Goal: Contribute content: Add original content to the website for others to see

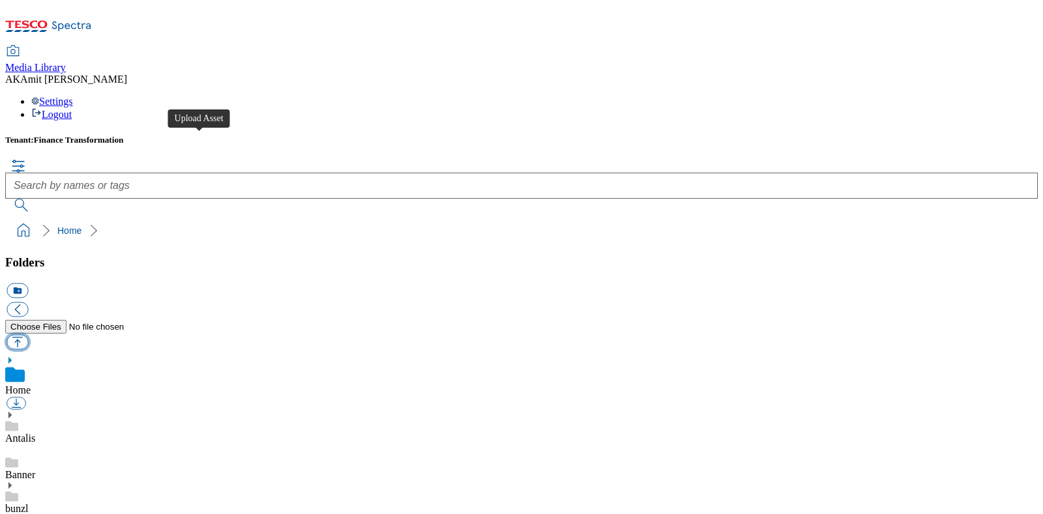
click at [28, 334] on button "button" at bounding box center [18, 341] width 22 height 15
type input "C:\fakepath\700000366001.png"
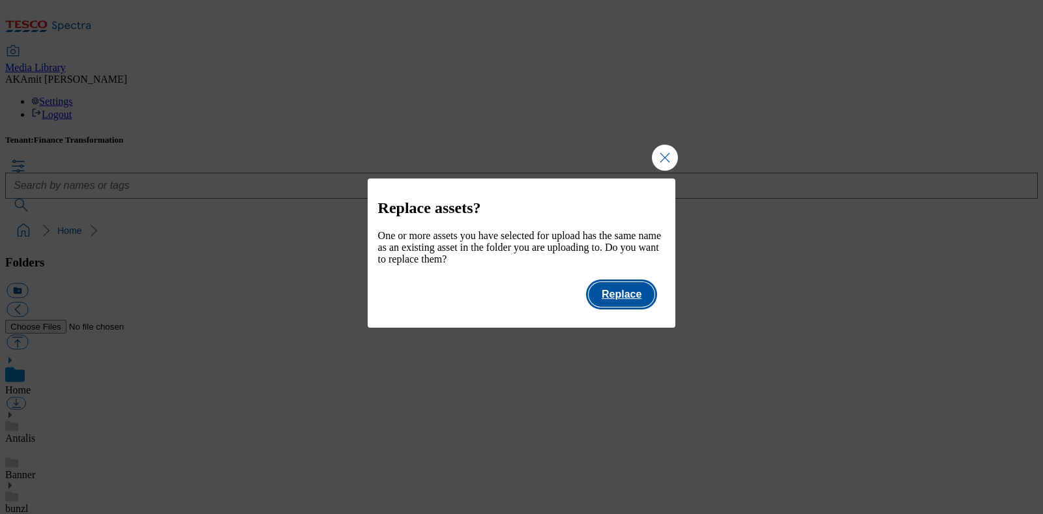
click at [620, 307] on button "Replace" at bounding box center [622, 294] width 66 height 25
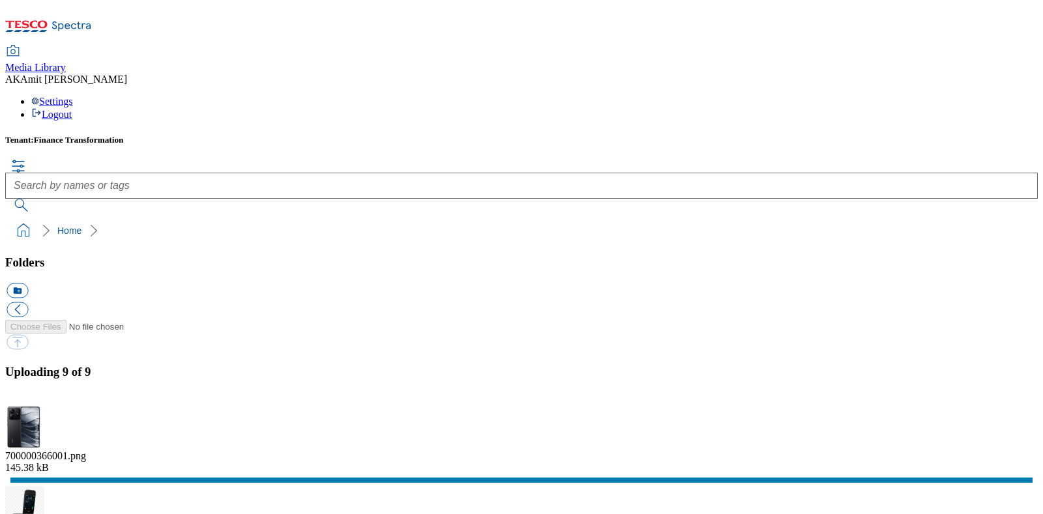
scroll to position [264, 0]
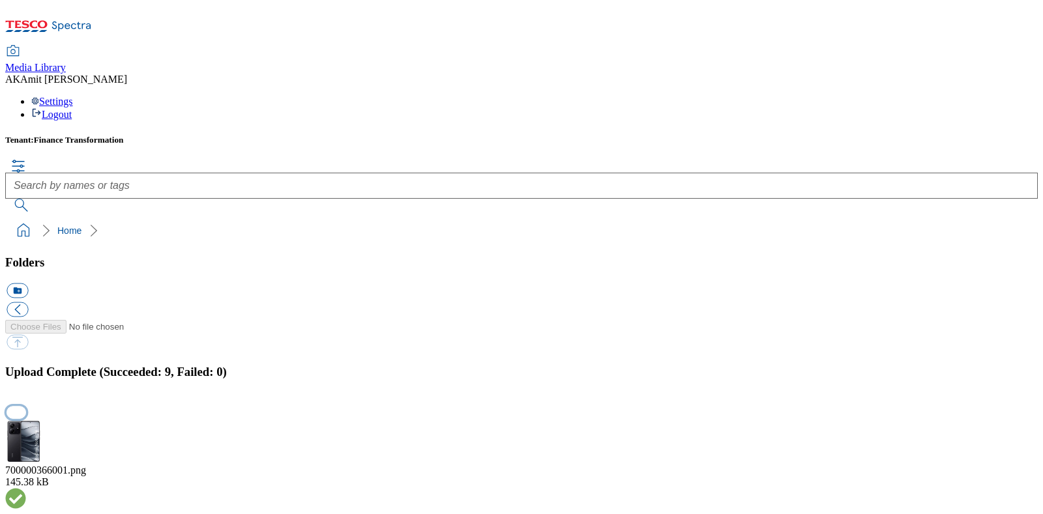
click at [26, 407] on button "button" at bounding box center [17, 413] width 20 height 12
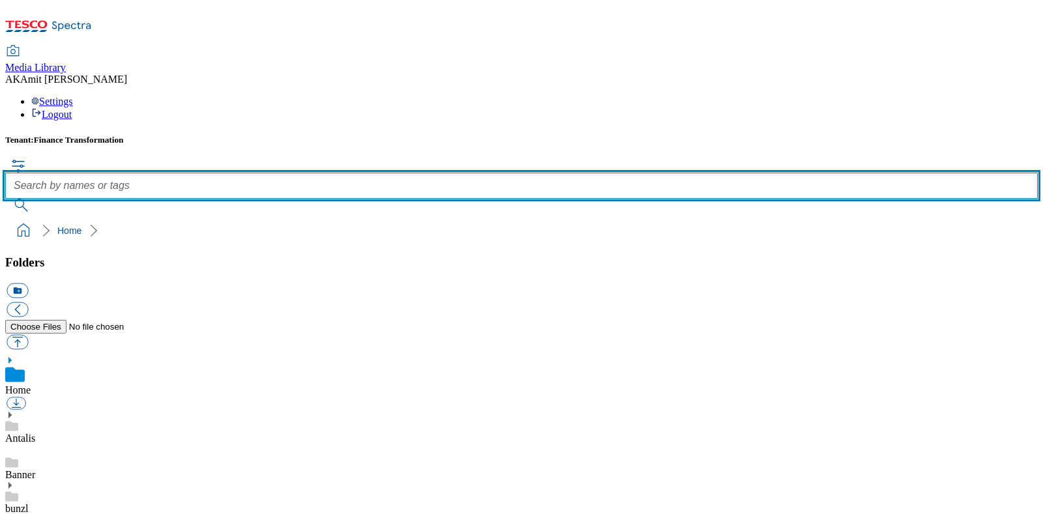
click at [465, 173] on input "text" at bounding box center [521, 186] width 1032 height 26
paste input "700000411001"
type input "700000411001"
click at [5, 199] on button "submit" at bounding box center [22, 205] width 34 height 13
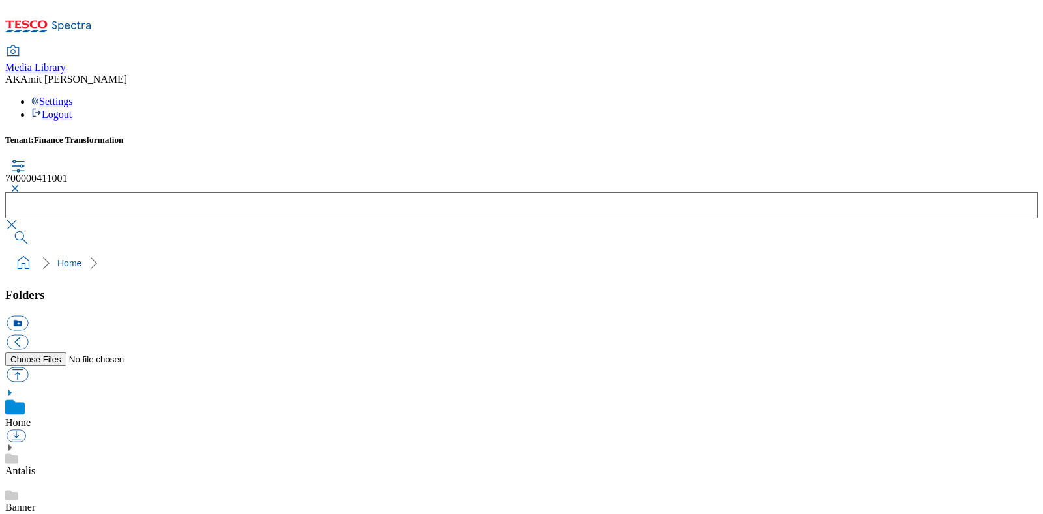
click at [21, 184] on button "button" at bounding box center [13, 188] width 16 height 8
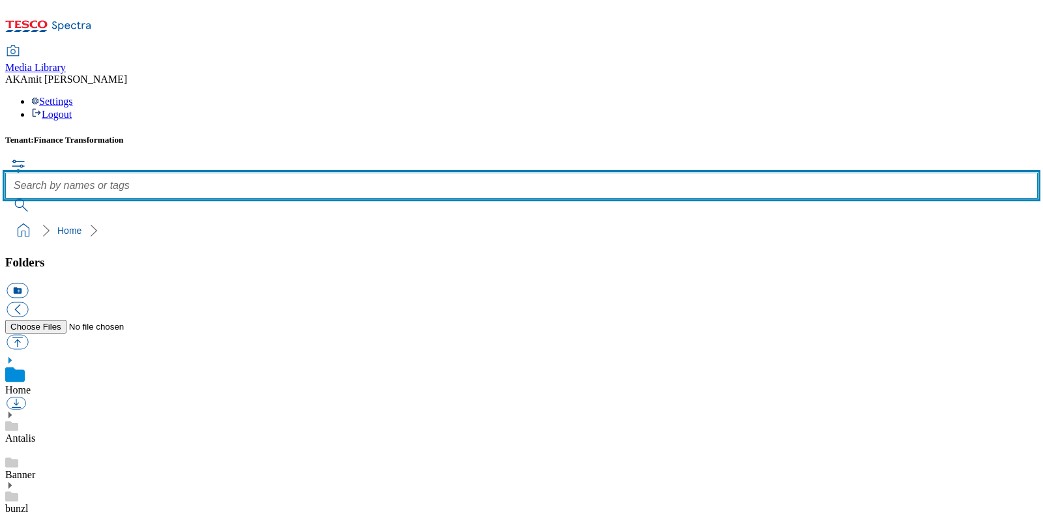
click at [439, 173] on input "text" at bounding box center [521, 186] width 1032 height 26
paste input "700000410001"
type input "700000410001"
click at [5, 199] on button "submit" at bounding box center [22, 205] width 34 height 13
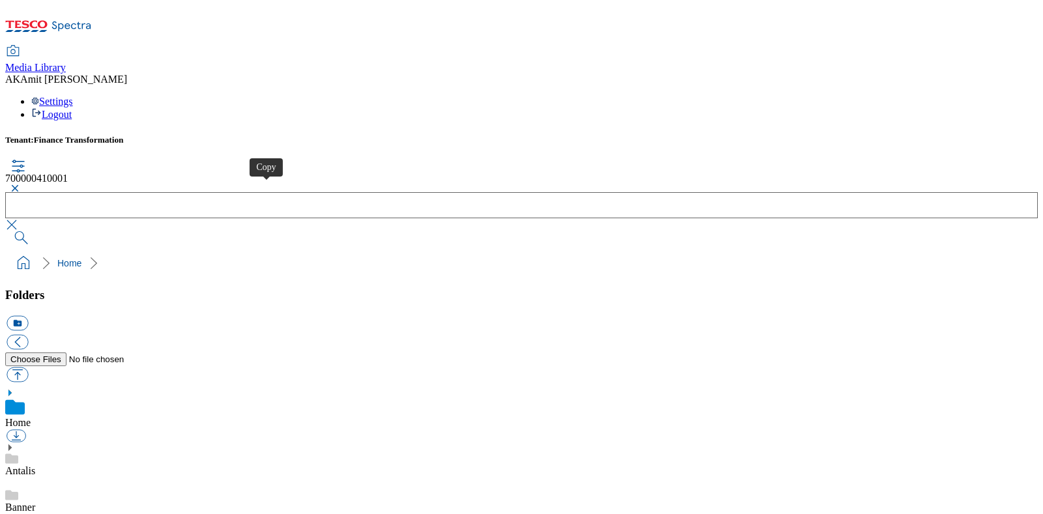
click at [21, 184] on button "button" at bounding box center [13, 188] width 16 height 8
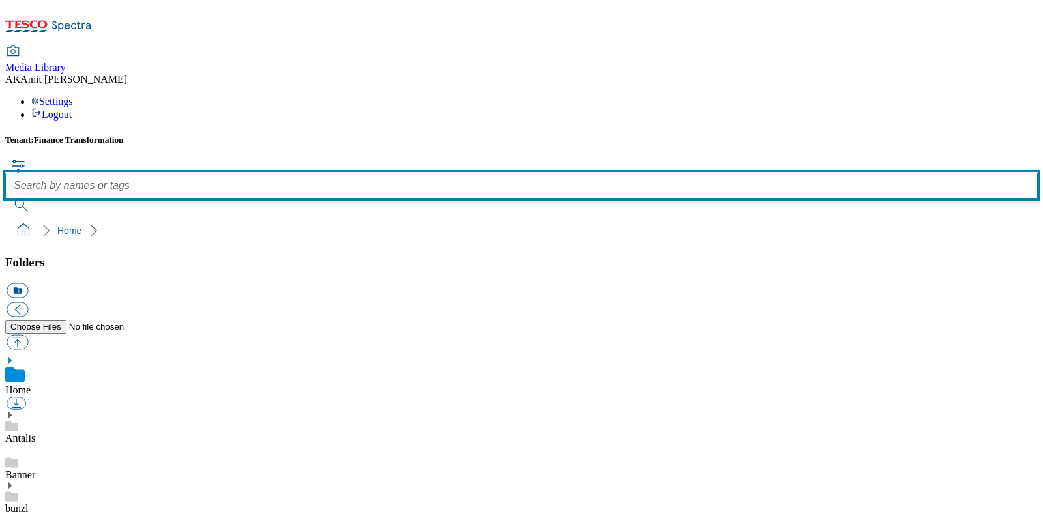
click at [442, 173] on input "text" at bounding box center [521, 186] width 1032 height 26
paste input "700000412001"
type input "700000412001"
click at [5, 199] on button "submit" at bounding box center [22, 205] width 34 height 13
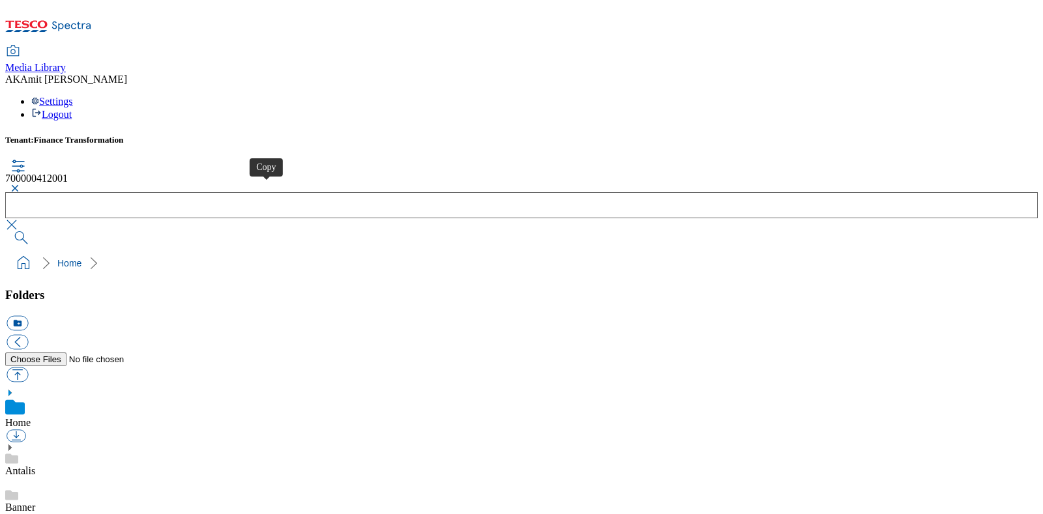
click at [21, 184] on button "button" at bounding box center [13, 188] width 16 height 8
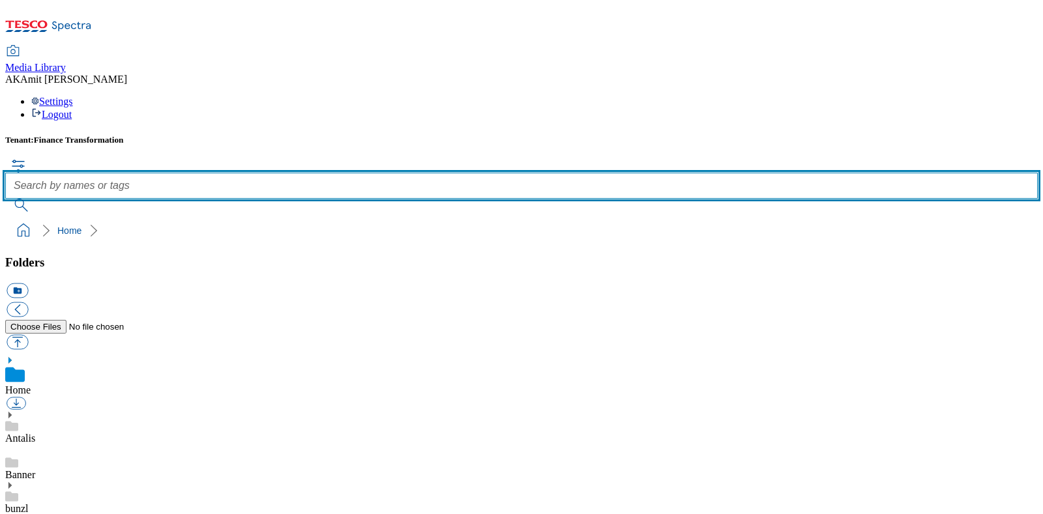
click at [428, 173] on input "text" at bounding box center [521, 186] width 1032 height 26
paste input "700000414001"
type input "700000414001"
click at [5, 199] on button "submit" at bounding box center [22, 205] width 34 height 13
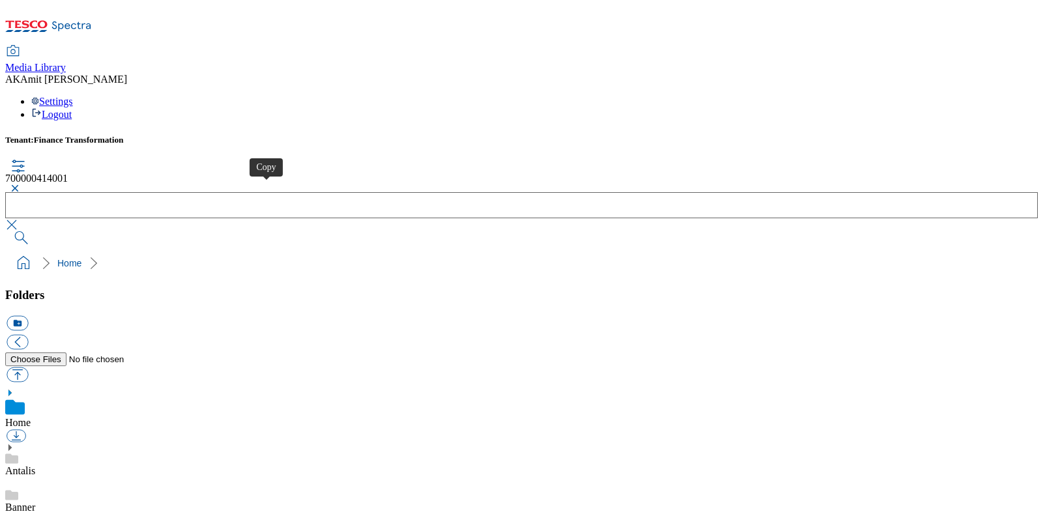
click at [21, 184] on button "button" at bounding box center [13, 188] width 16 height 8
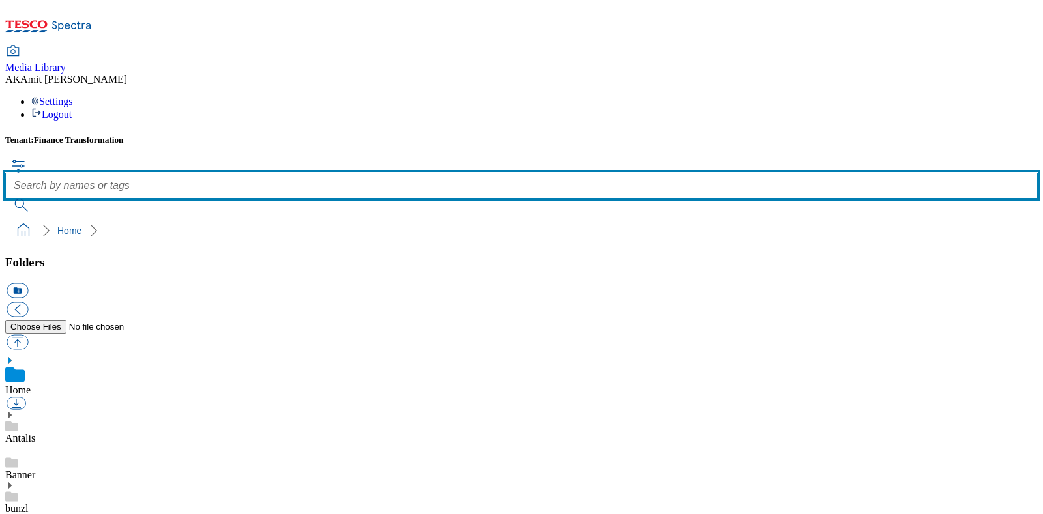
click at [435, 173] on input "text" at bounding box center [521, 186] width 1032 height 26
paste input "700000427001"
type input "700000427001"
click at [5, 199] on button "submit" at bounding box center [22, 205] width 34 height 13
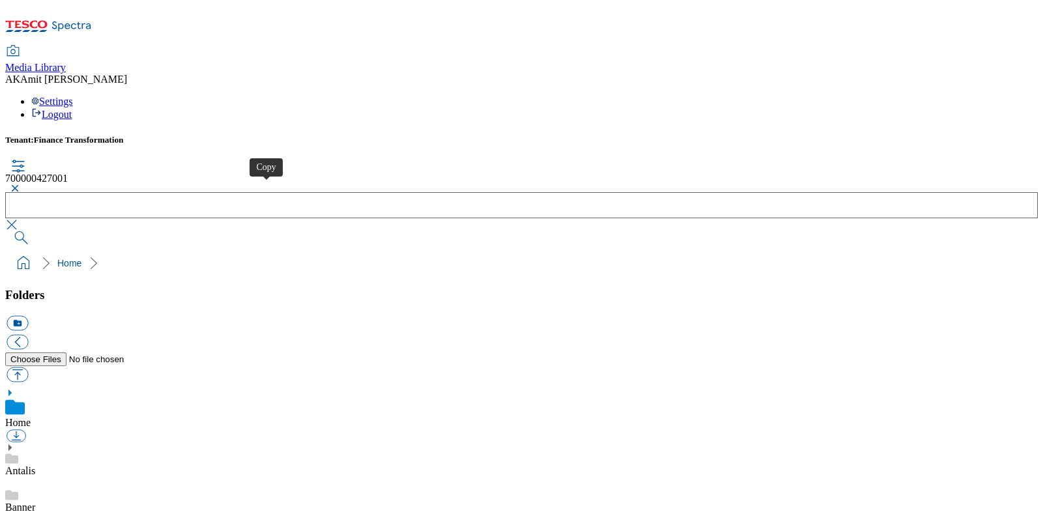
click at [21, 184] on button "button" at bounding box center [13, 188] width 16 height 8
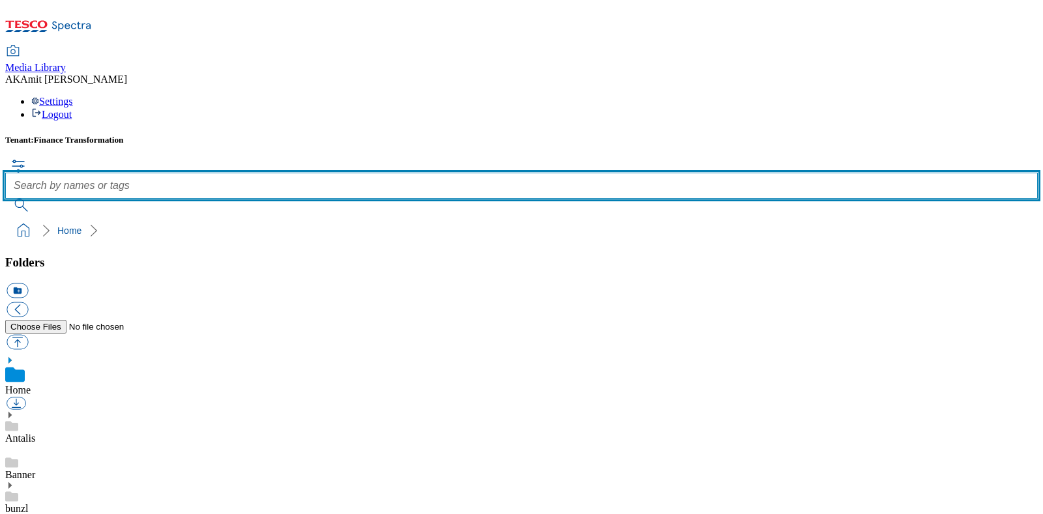
click at [433, 173] on input "text" at bounding box center [521, 186] width 1032 height 26
paste input "700000430001"
type input "700000430001"
click at [5, 199] on button "submit" at bounding box center [22, 205] width 34 height 13
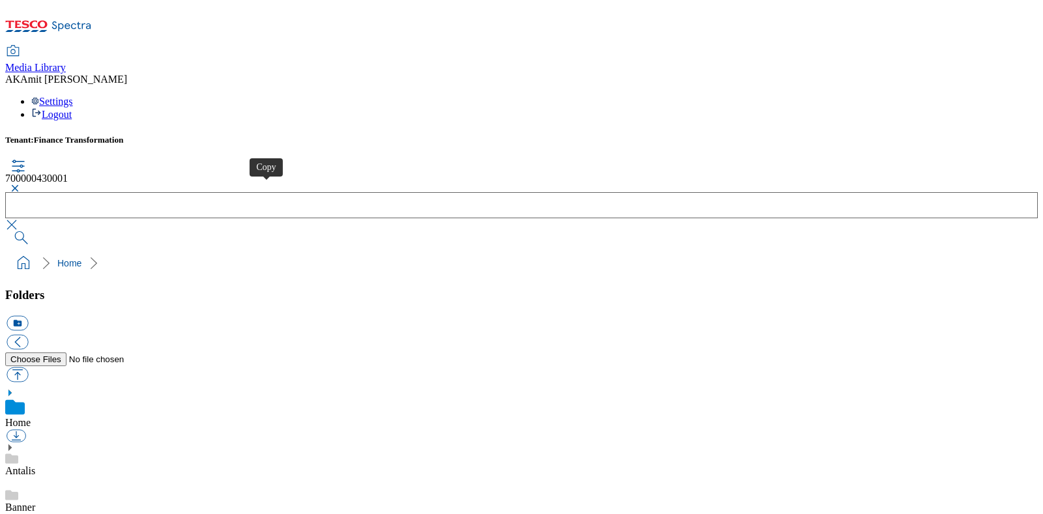
drag, startPoint x: 269, startPoint y: 192, endPoint x: 277, endPoint y: 187, distance: 9.1
click at [21, 184] on button "button" at bounding box center [13, 188] width 16 height 8
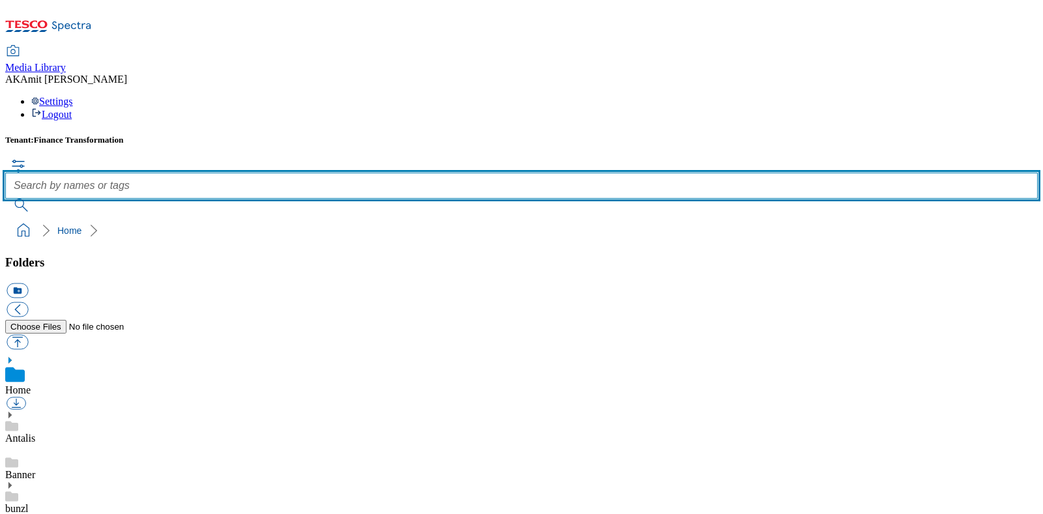
click at [431, 173] on input "text" at bounding box center [521, 186] width 1032 height 26
paste input "700000366001"
type input "700000366001"
click at [5, 199] on button "submit" at bounding box center [22, 205] width 34 height 13
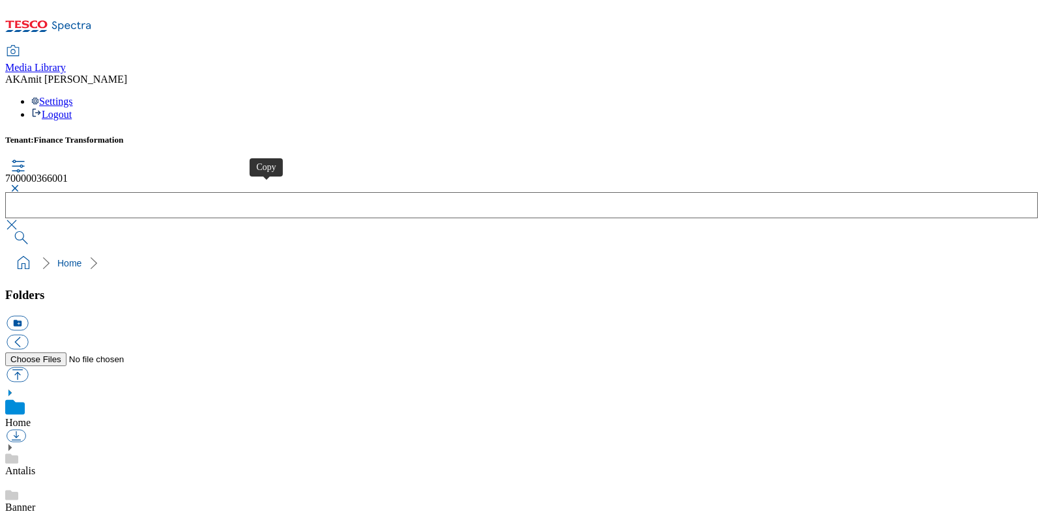
click at [21, 184] on button "button" at bounding box center [13, 188] width 16 height 8
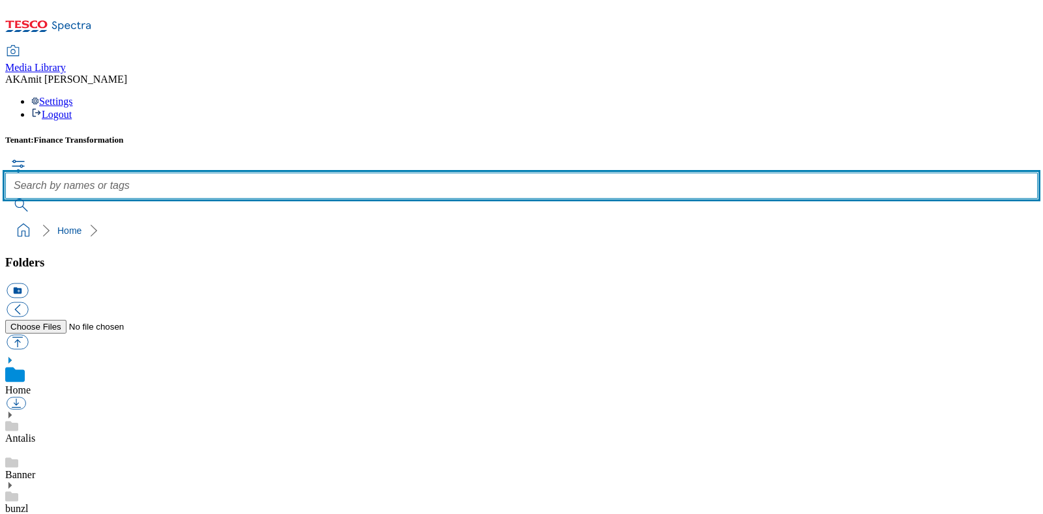
click at [440, 173] on input "text" at bounding box center [521, 186] width 1032 height 26
paste input "700000389001"
type input "700000389001"
click at [5, 199] on button "submit" at bounding box center [22, 205] width 34 height 13
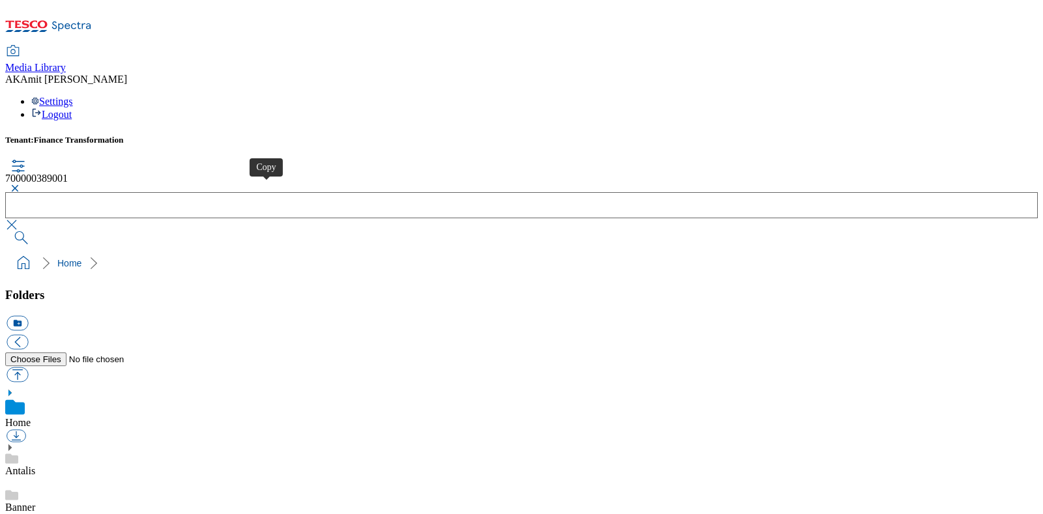
click at [21, 184] on button "button" at bounding box center [13, 188] width 16 height 8
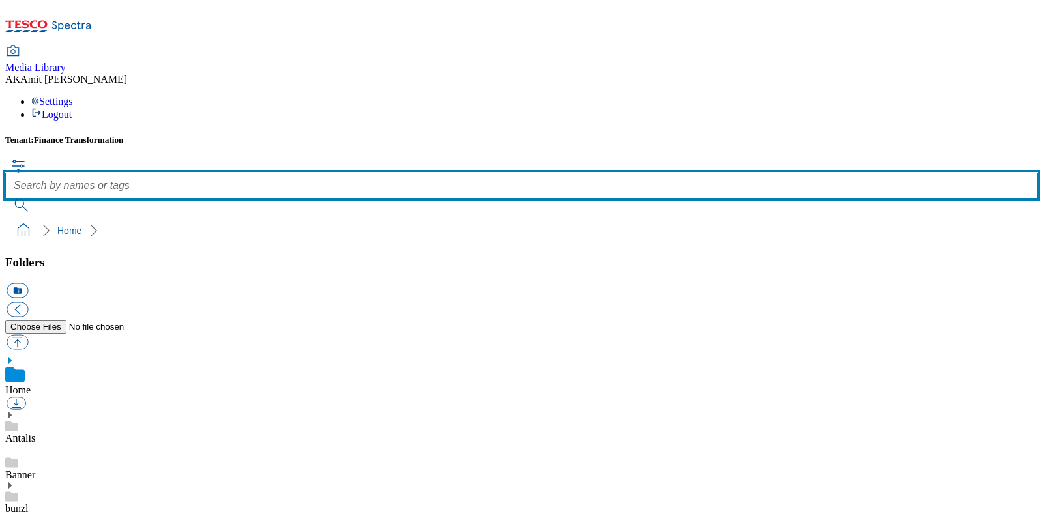
click at [439, 173] on input "text" at bounding box center [521, 186] width 1032 height 26
paste input "700000370001"
type input "700000370001"
click at [5, 199] on button "submit" at bounding box center [22, 205] width 34 height 13
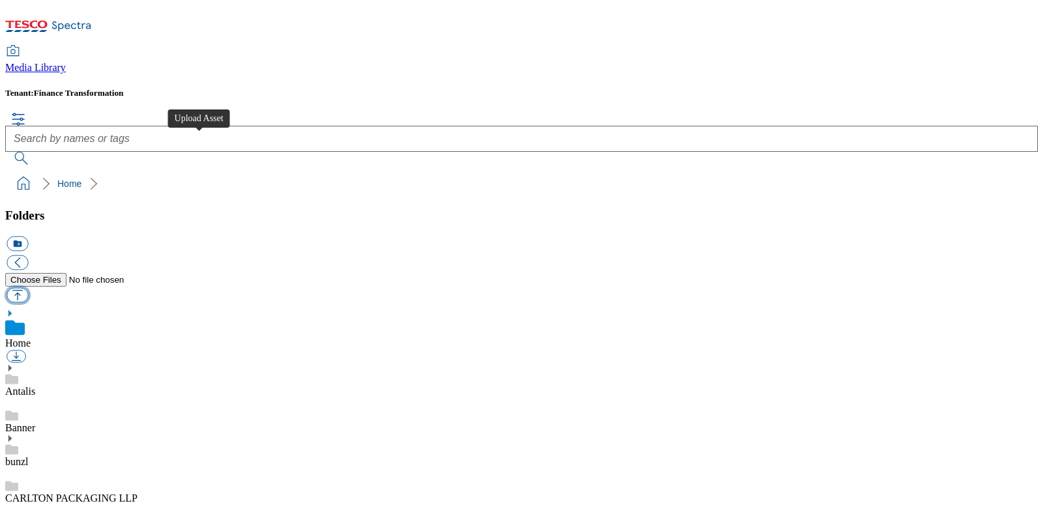
click at [28, 287] on button "button" at bounding box center [18, 294] width 22 height 15
type input "C:\fakepath\720003392001 .png"
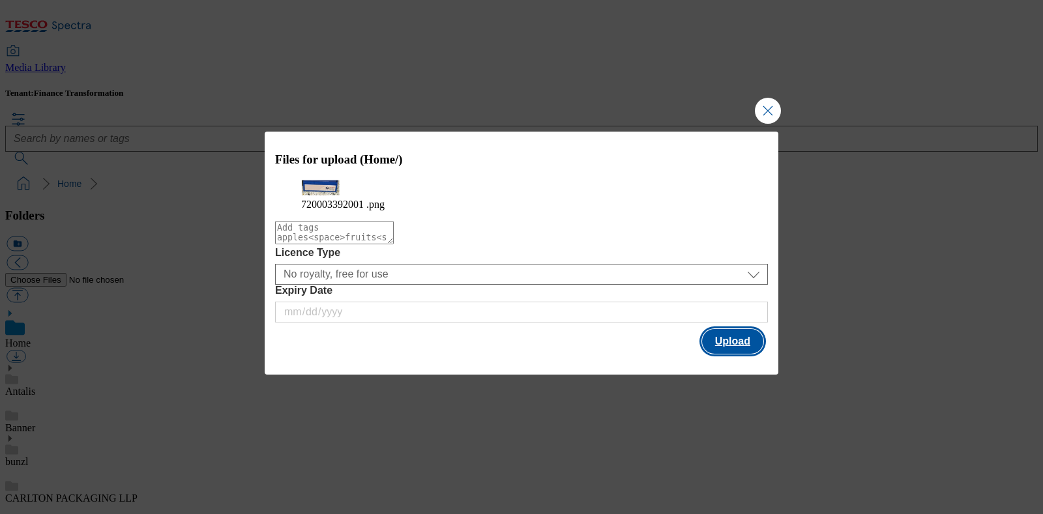
click at [721, 354] on button "Upload" at bounding box center [732, 341] width 61 height 25
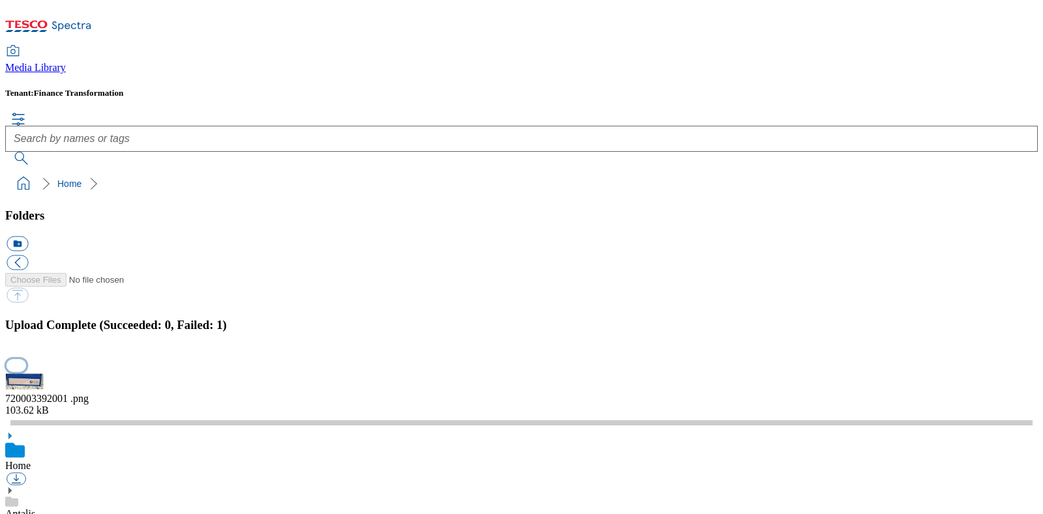
click at [26, 360] on button "button" at bounding box center [17, 366] width 20 height 12
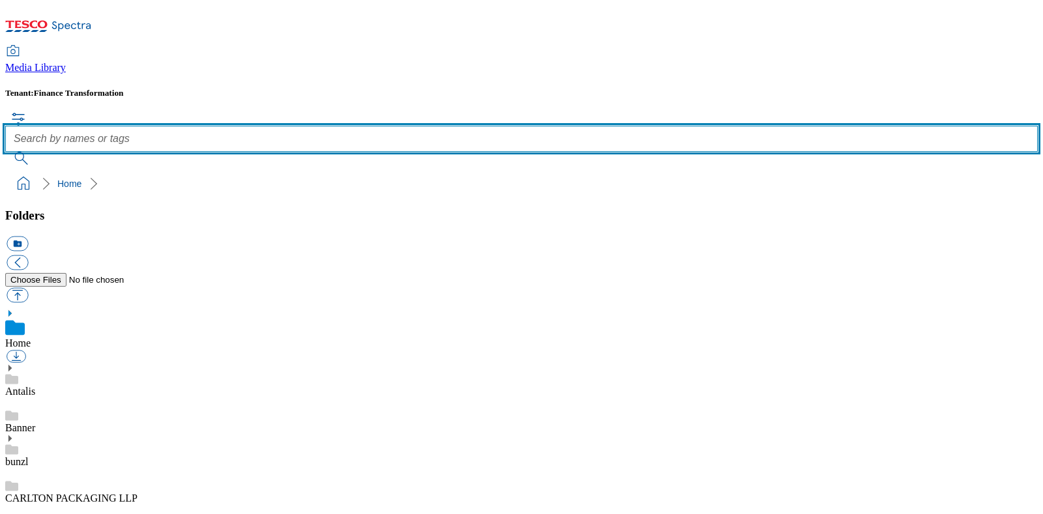
click at [392, 126] on input "text" at bounding box center [521, 139] width 1032 height 26
paste input "720003392001"
type input "720003392001"
click at [5, 152] on button "submit" at bounding box center [22, 158] width 34 height 13
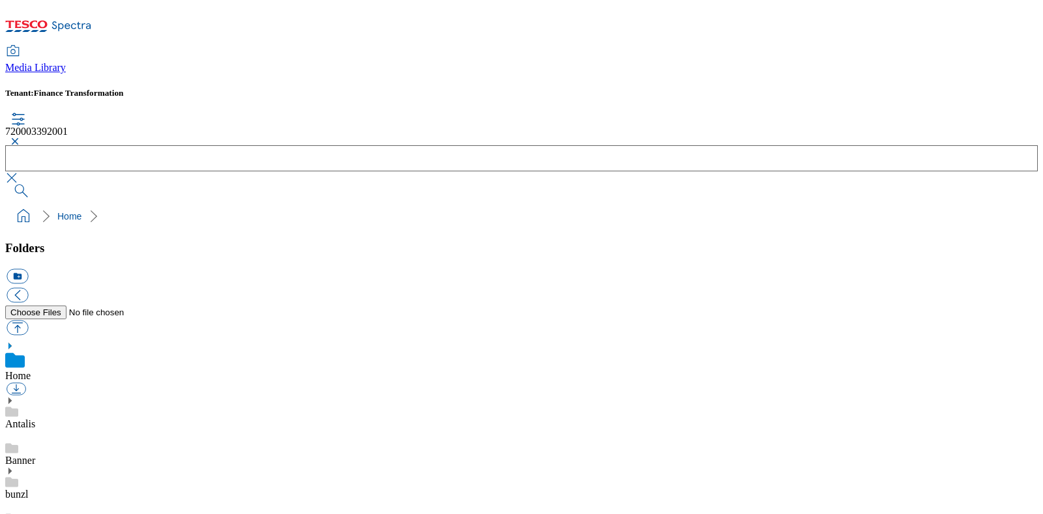
click at [21, 138] on button "button" at bounding box center [13, 142] width 16 height 8
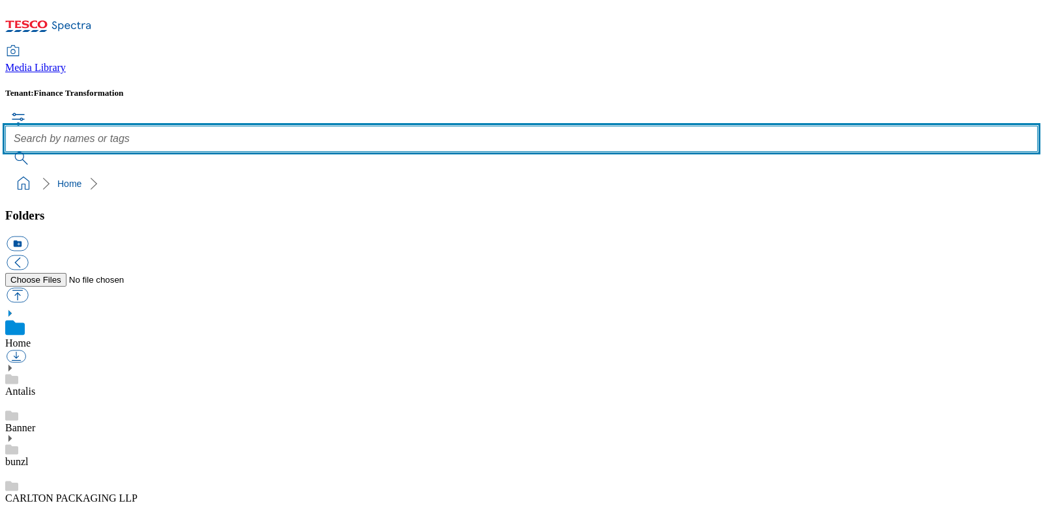
click at [435, 126] on input "text" at bounding box center [521, 139] width 1032 height 26
paste input "720003392001"
type input "720003392001"
click at [5, 152] on button "submit" at bounding box center [22, 158] width 34 height 13
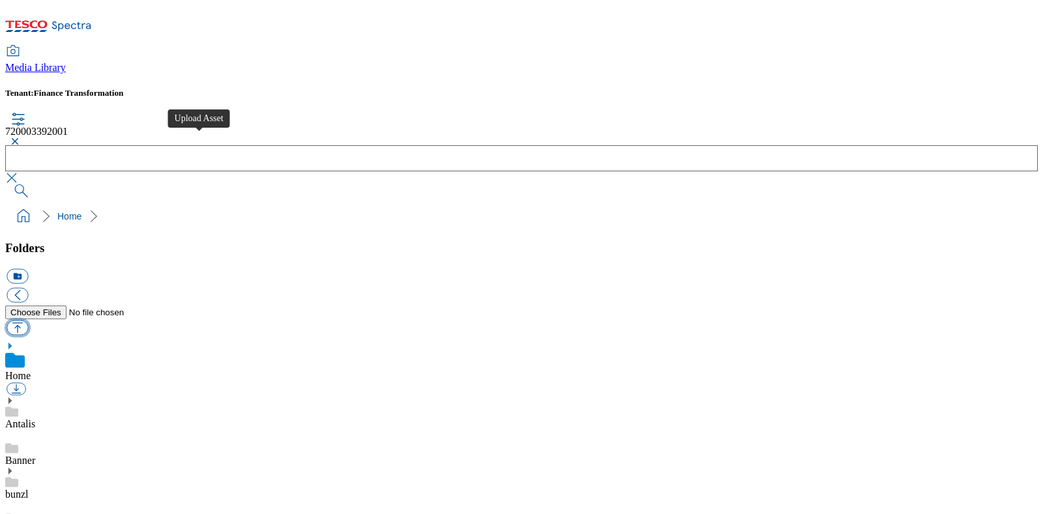
click at [28, 320] on button "button" at bounding box center [18, 327] width 22 height 15
type input "C:\fakepath\720003392001 .png"
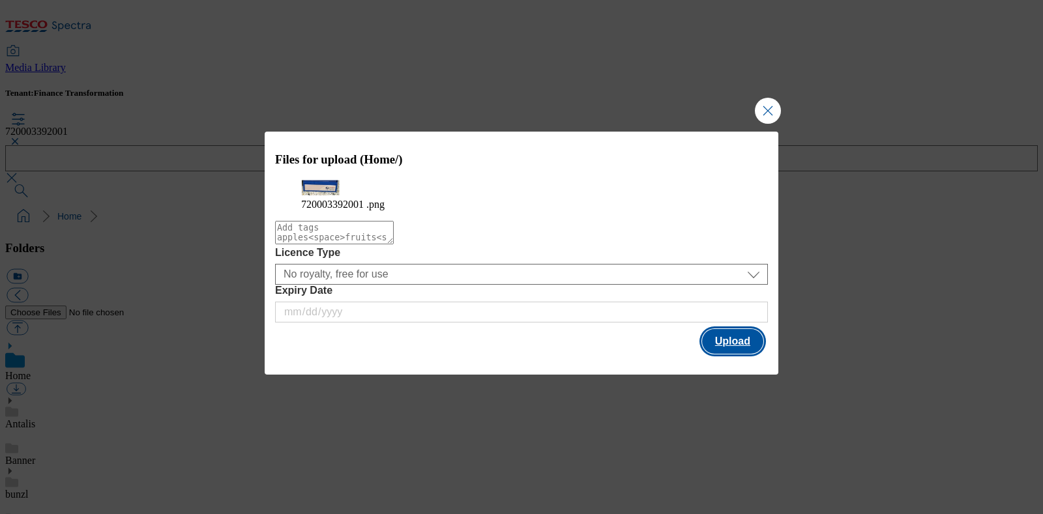
click at [727, 354] on button "Upload" at bounding box center [732, 341] width 61 height 25
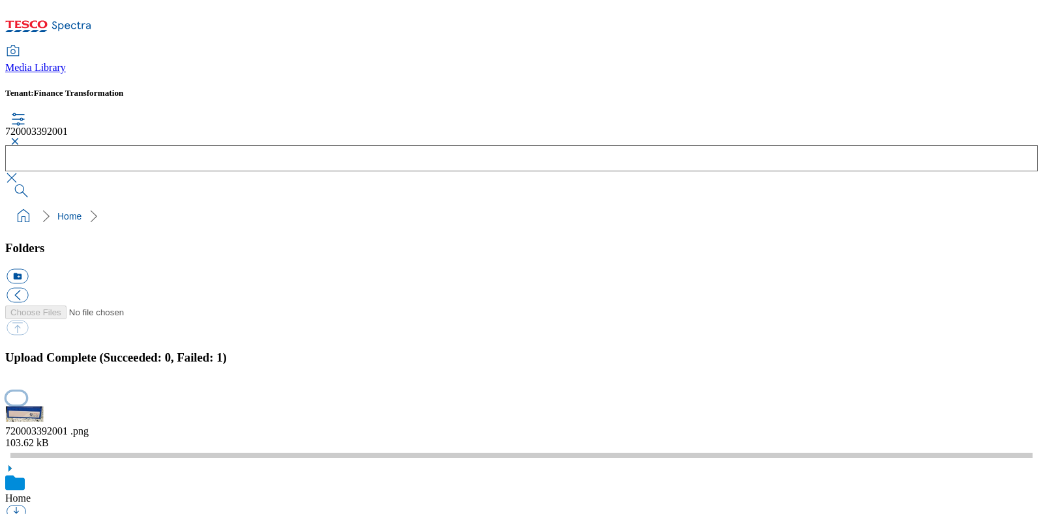
click at [26, 392] on button "button" at bounding box center [17, 398] width 20 height 12
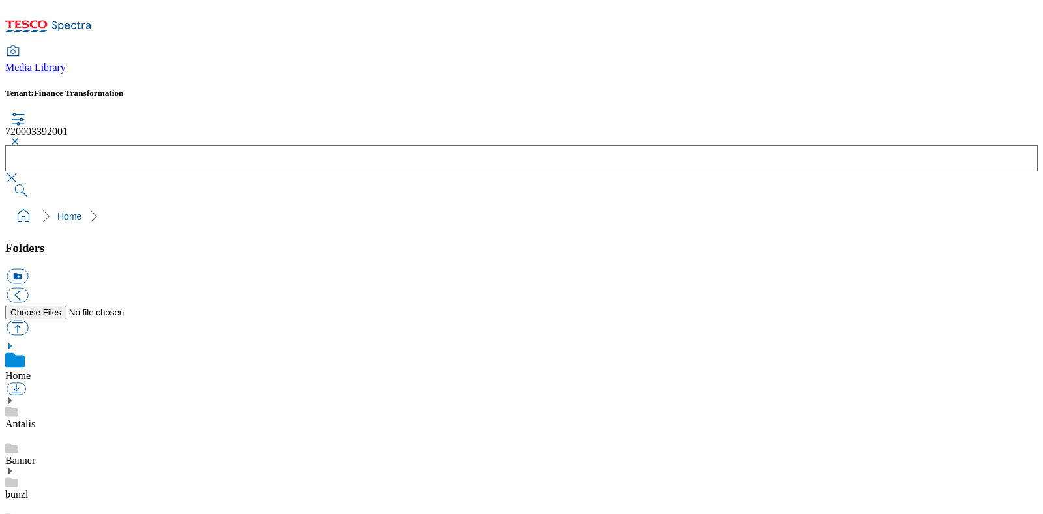
click at [31, 370] on link "Home" at bounding box center [17, 375] width 25 height 11
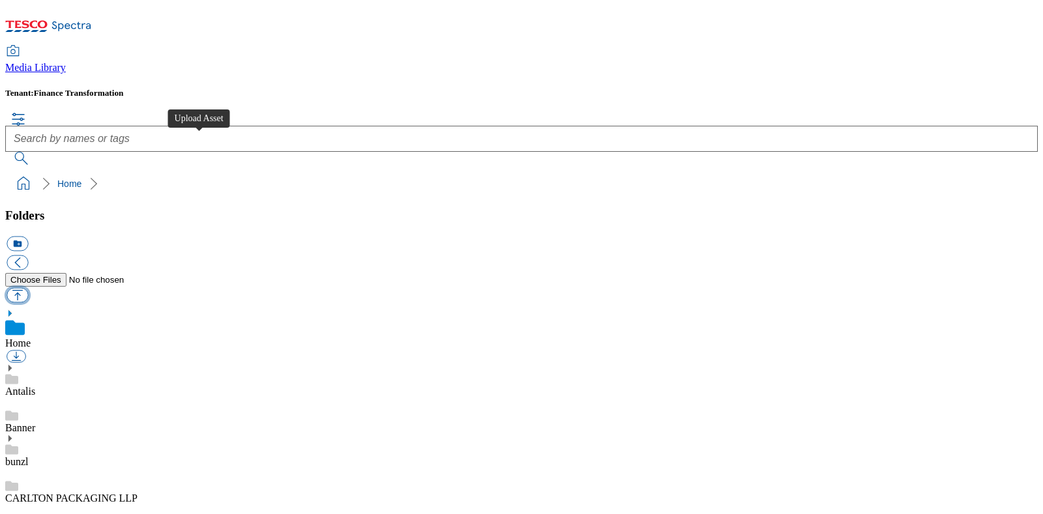
click at [28, 287] on button "button" at bounding box center [18, 294] width 22 height 15
type input "C:\fakepath\720003392001 .png"
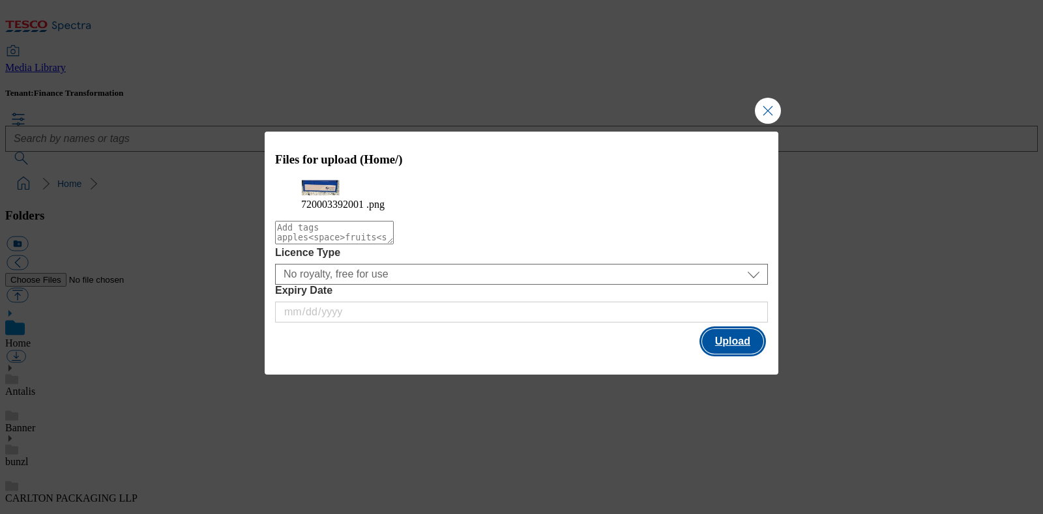
click at [723, 354] on button "Upload" at bounding box center [732, 341] width 61 height 25
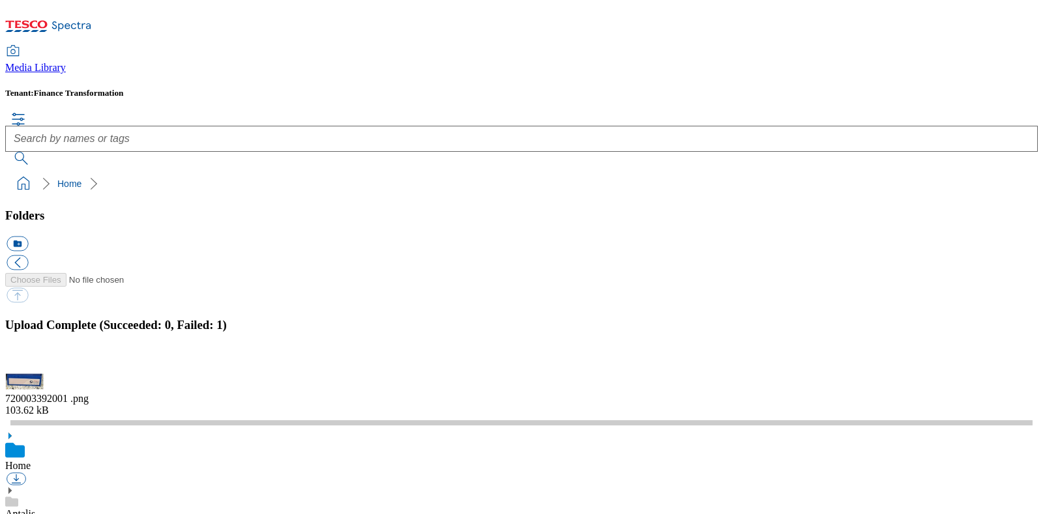
click at [770, 373] on div "720003392001 .png 103.62 kB" at bounding box center [521, 400] width 1032 height 55
drag, startPoint x: 1032, startPoint y: 246, endPoint x: 1025, endPoint y: 245, distance: 7.9
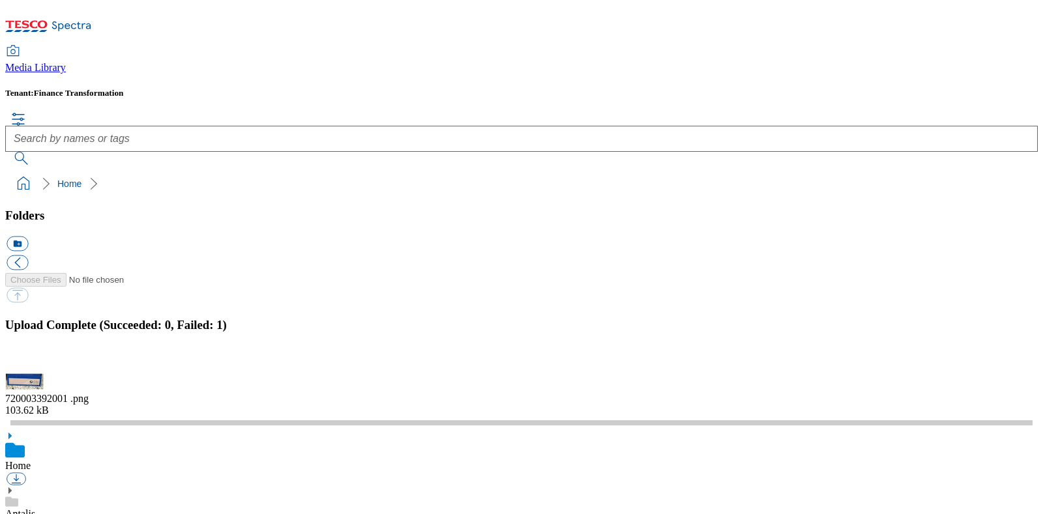
click at [26, 360] on button "button" at bounding box center [17, 366] width 20 height 12
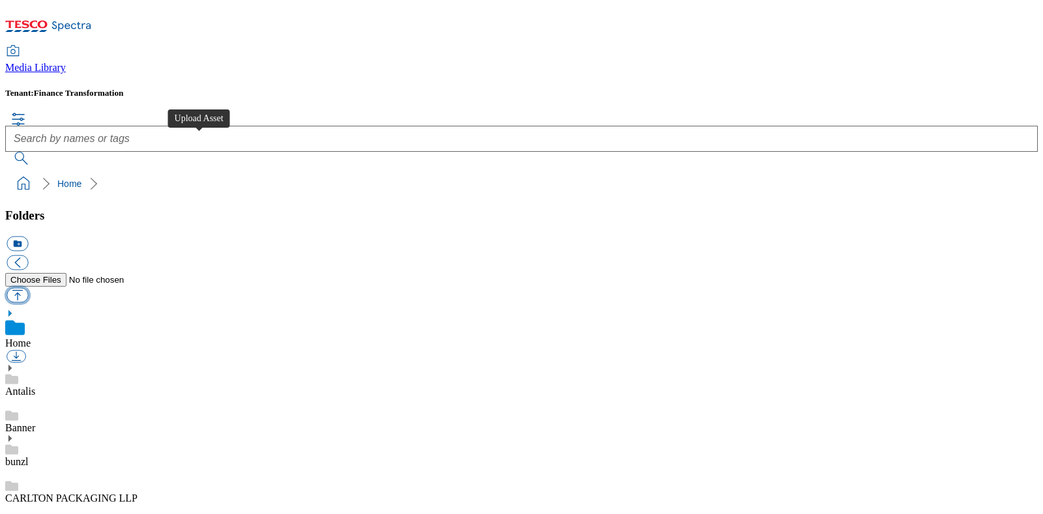
click at [28, 287] on button "button" at bounding box center [18, 294] width 22 height 15
type input "C:\fakepath\720003392001 .png"
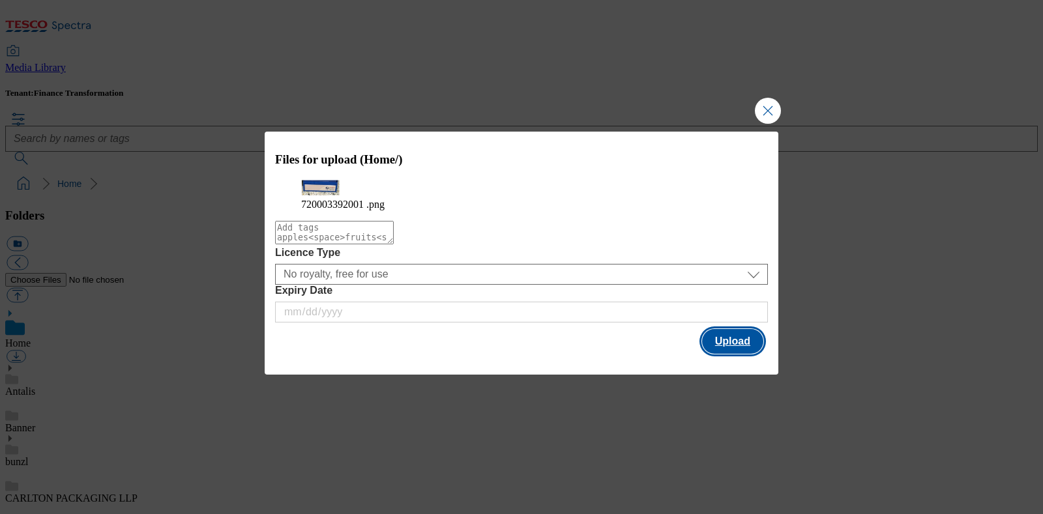
click at [720, 353] on button "Upload" at bounding box center [732, 341] width 61 height 25
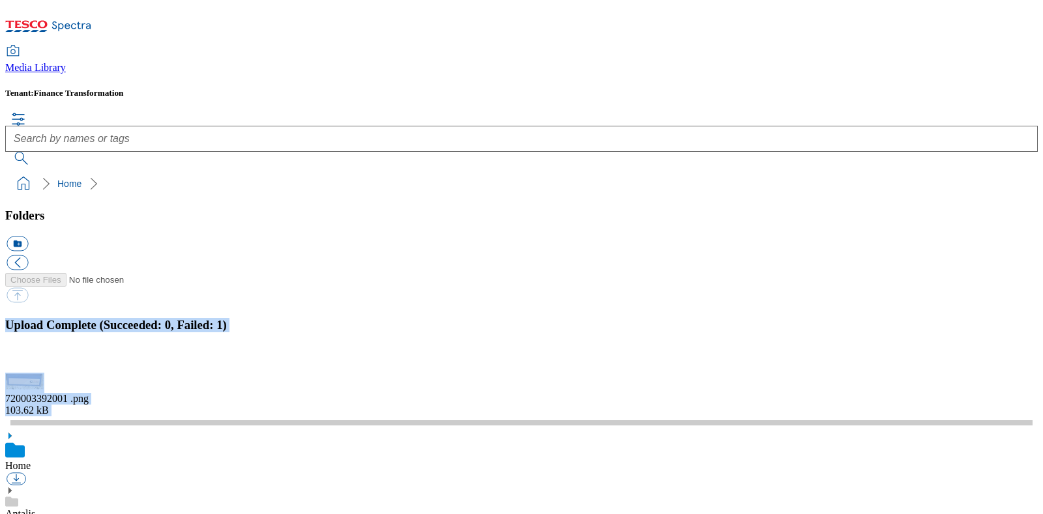
click at [834, 379] on div "720003392001 .png 103.62 kB" at bounding box center [521, 400] width 1032 height 55
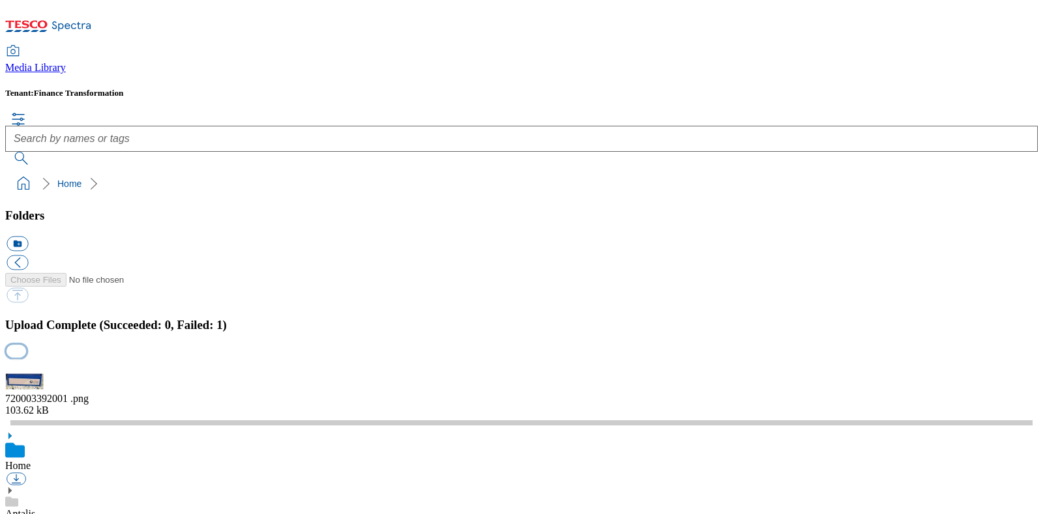
click at [26, 345] on button "button" at bounding box center [17, 351] width 20 height 12
click at [26, 358] on button "button" at bounding box center [17, 351] width 20 height 12
click at [26, 360] on button "button" at bounding box center [17, 366] width 20 height 12
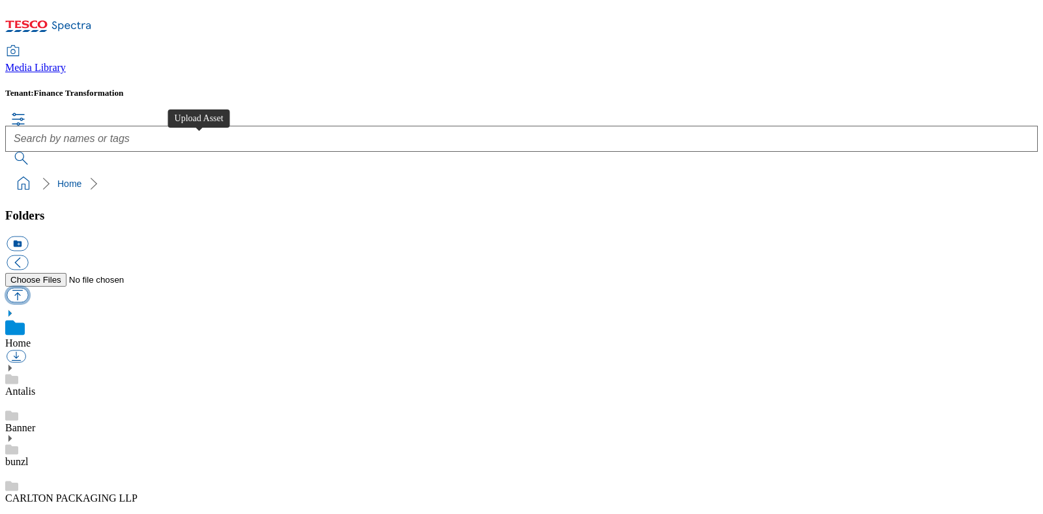
click at [28, 287] on button "button" at bounding box center [18, 294] width 22 height 15
type input "C:\fakepath\720003392001 .png"
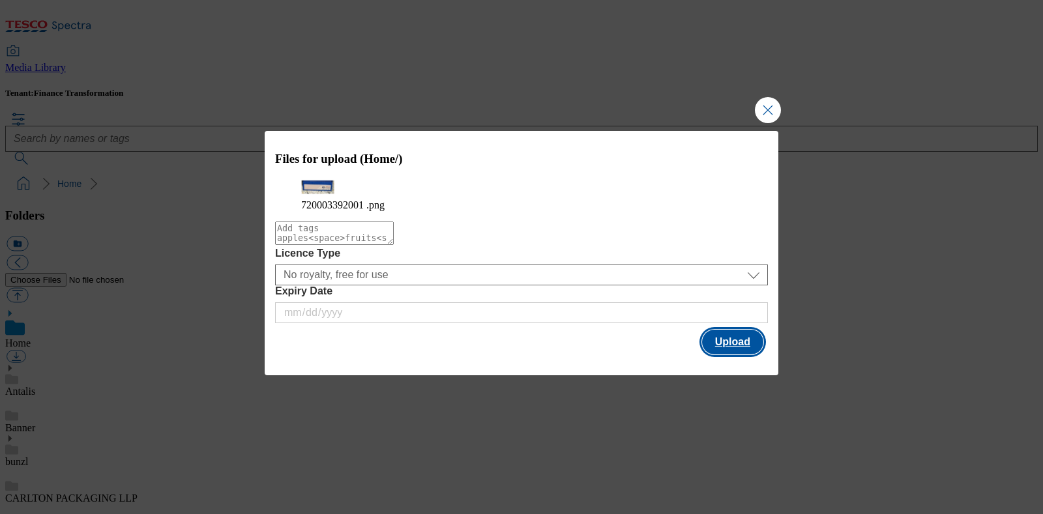
click at [737, 353] on button "Upload" at bounding box center [732, 342] width 61 height 25
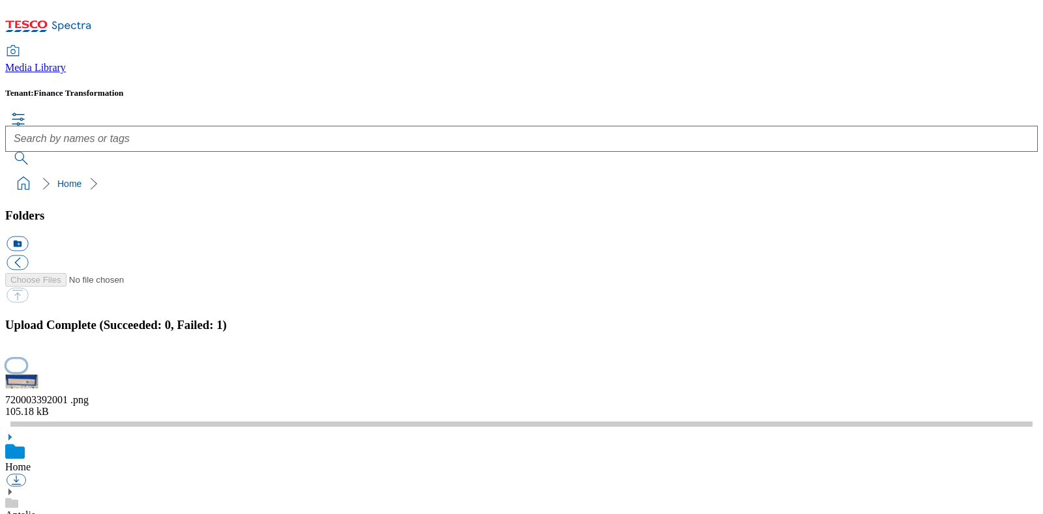
click at [26, 360] on button "button" at bounding box center [17, 366] width 20 height 12
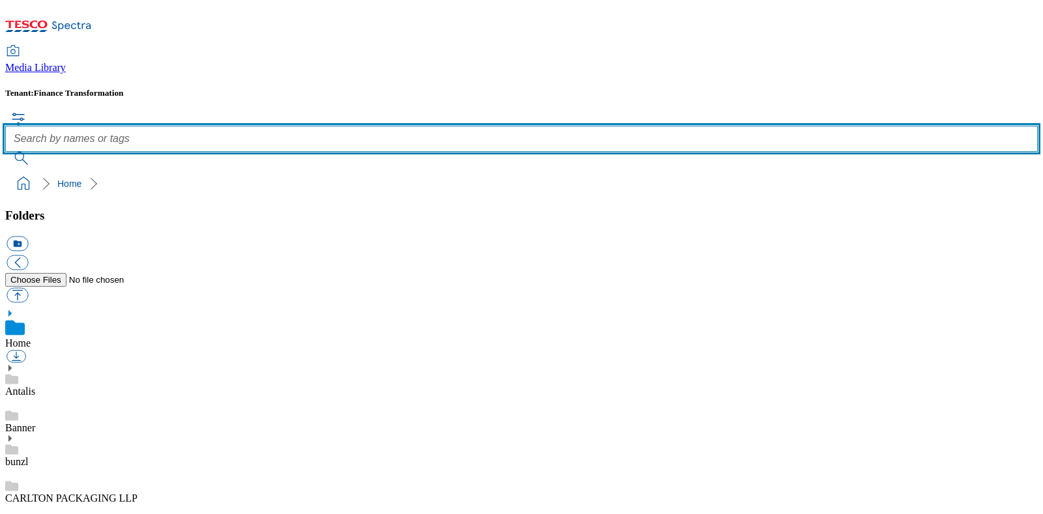
click at [499, 126] on input "text" at bounding box center [521, 139] width 1032 height 26
paste input "720003392001"
type input "720003392001"
click at [5, 152] on button "submit" at bounding box center [22, 158] width 34 height 13
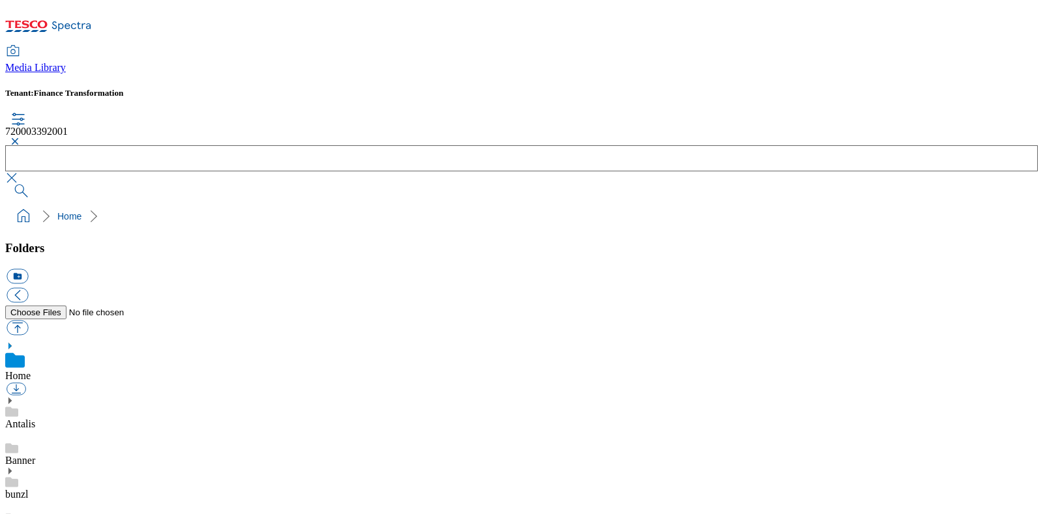
click at [21, 138] on button "button" at bounding box center [13, 142] width 16 height 8
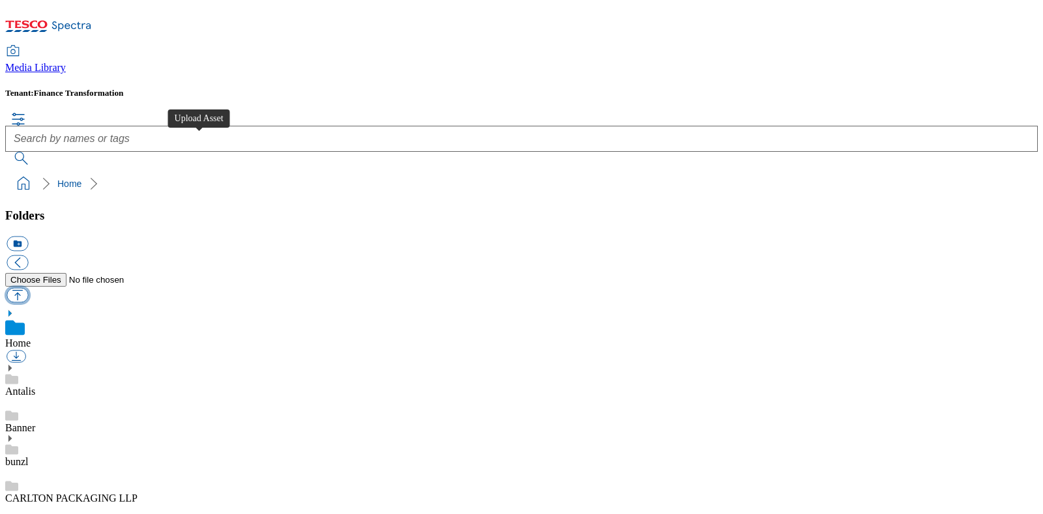
click at [28, 287] on button "button" at bounding box center [18, 294] width 22 height 15
type input "C:\fakepath\720003392001 .png"
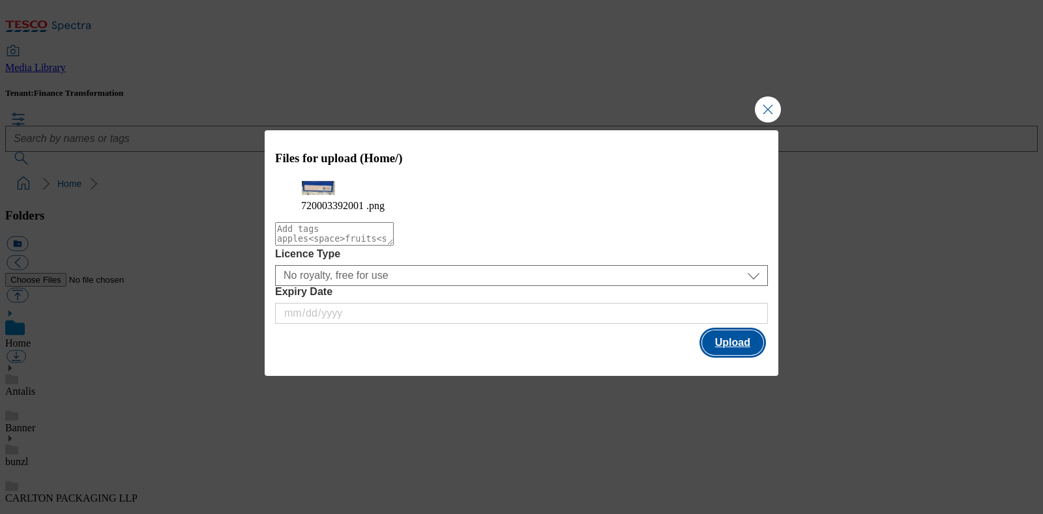
click at [712, 351] on button "Upload" at bounding box center [732, 342] width 61 height 25
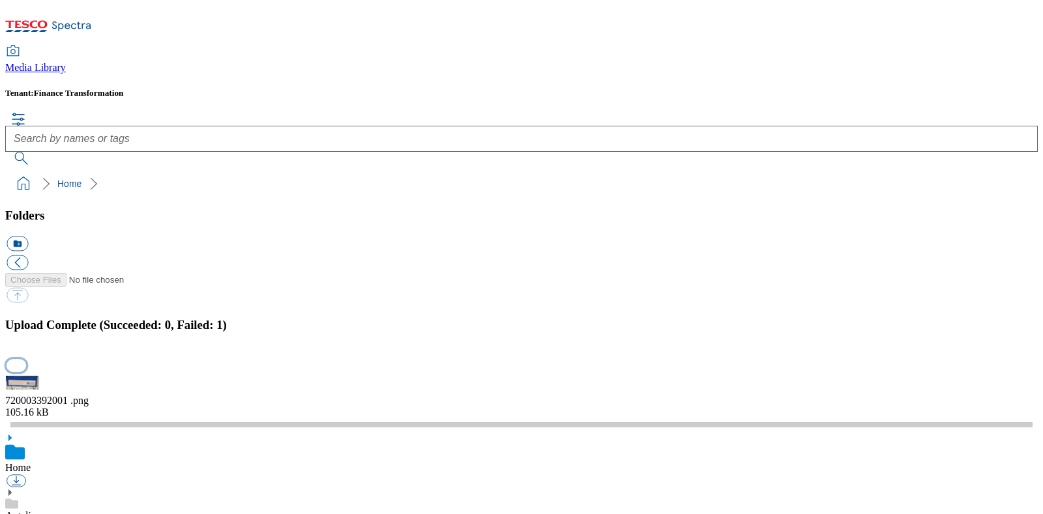
click at [26, 360] on button "button" at bounding box center [17, 366] width 20 height 12
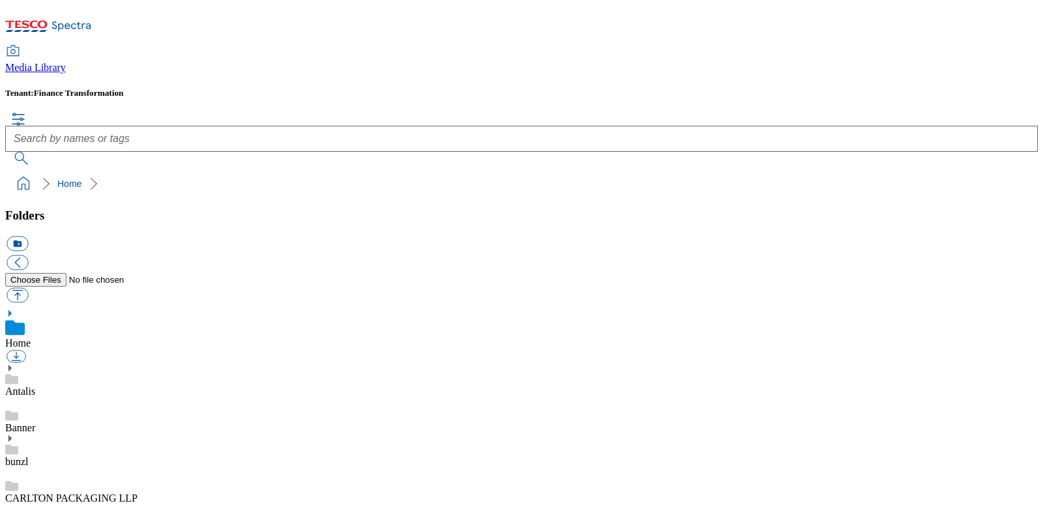
click at [35, 386] on link "Antalis" at bounding box center [20, 391] width 30 height 11
click at [35, 411] on link "Banner" at bounding box center [20, 427] width 30 height 11
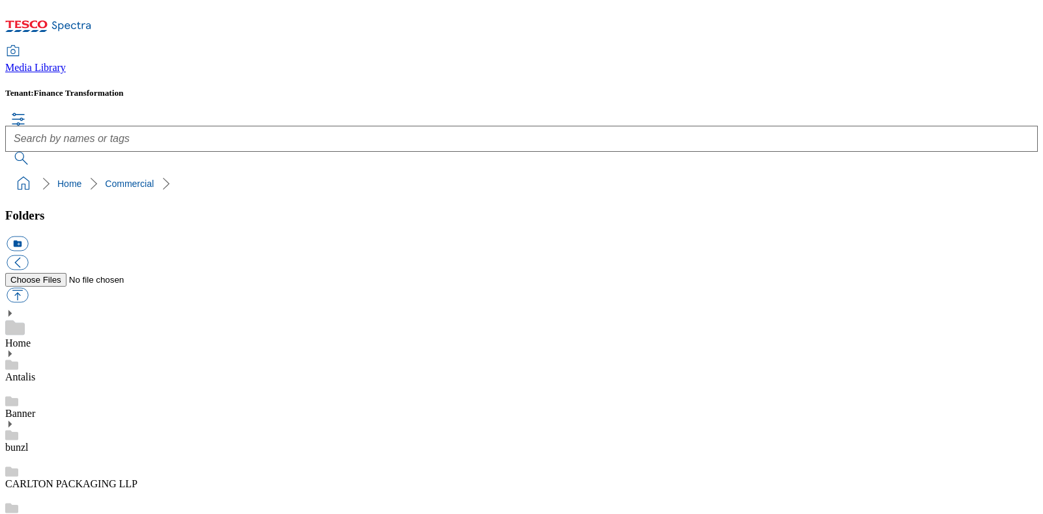
scroll to position [407, 0]
click at [28, 287] on button "button" at bounding box center [18, 294] width 22 height 15
type input "C:\fakepath\720003392001 .png"
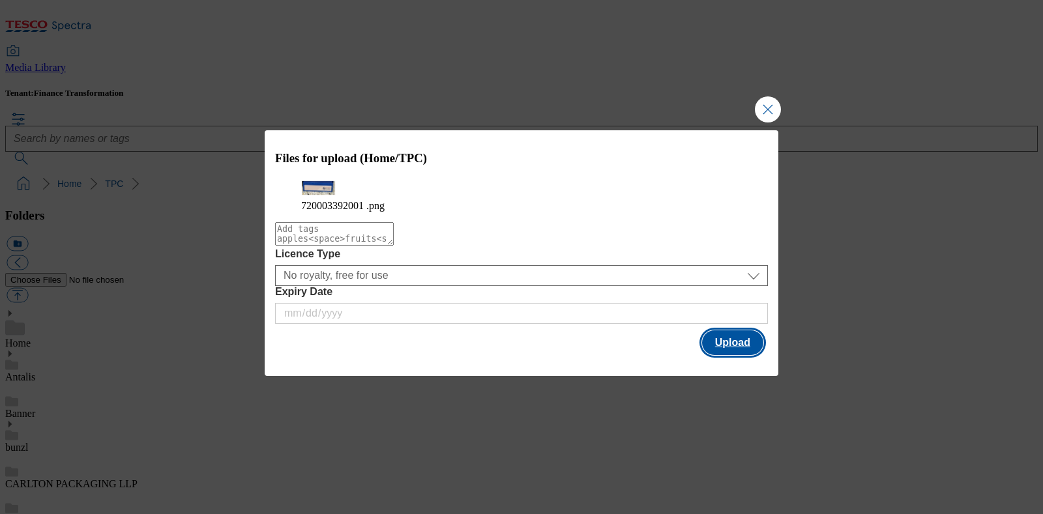
click at [731, 353] on button "Upload" at bounding box center [732, 342] width 61 height 25
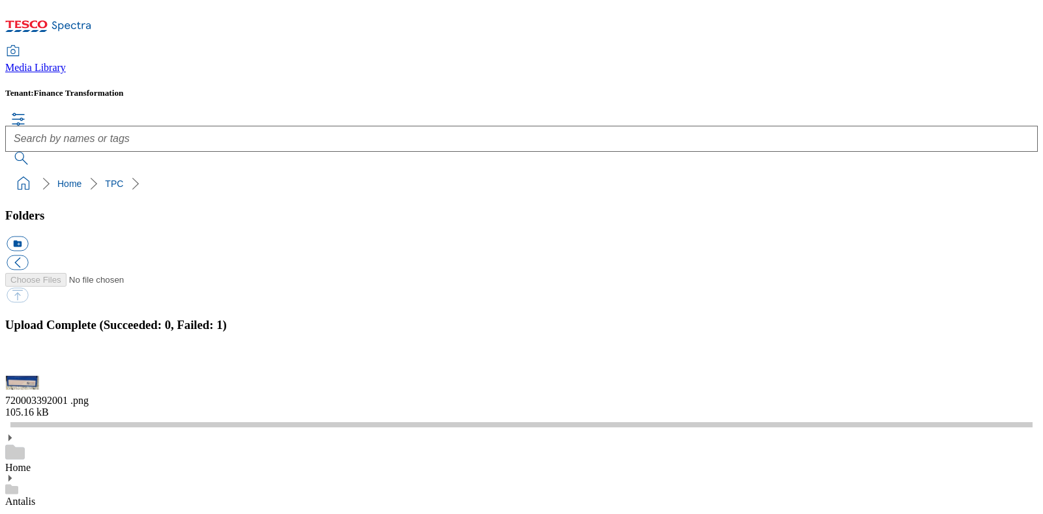
click at [834, 318] on h3 "Upload Complete (Succeeded: 0, Failed: 1)" at bounding box center [521, 325] width 1032 height 14
click at [26, 360] on button "button" at bounding box center [17, 366] width 20 height 12
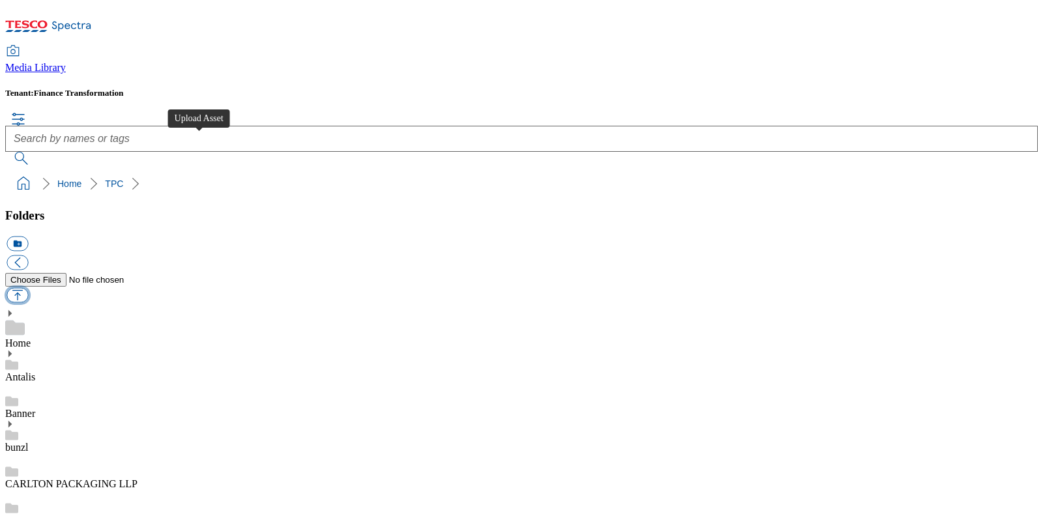
click at [28, 287] on button "button" at bounding box center [18, 294] width 22 height 15
type input "C:\fakepath\720003392001.jpg"
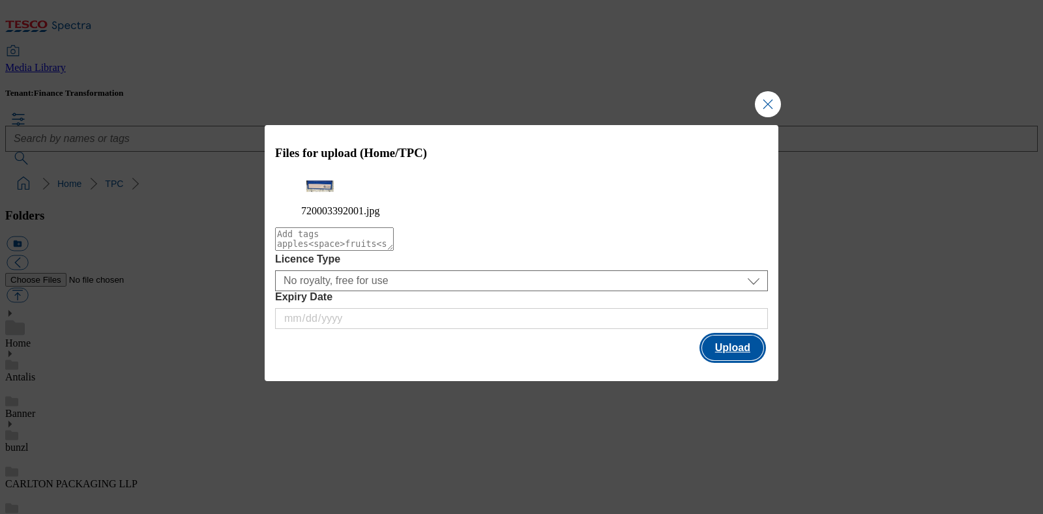
click at [733, 360] on button "Upload" at bounding box center [732, 348] width 61 height 25
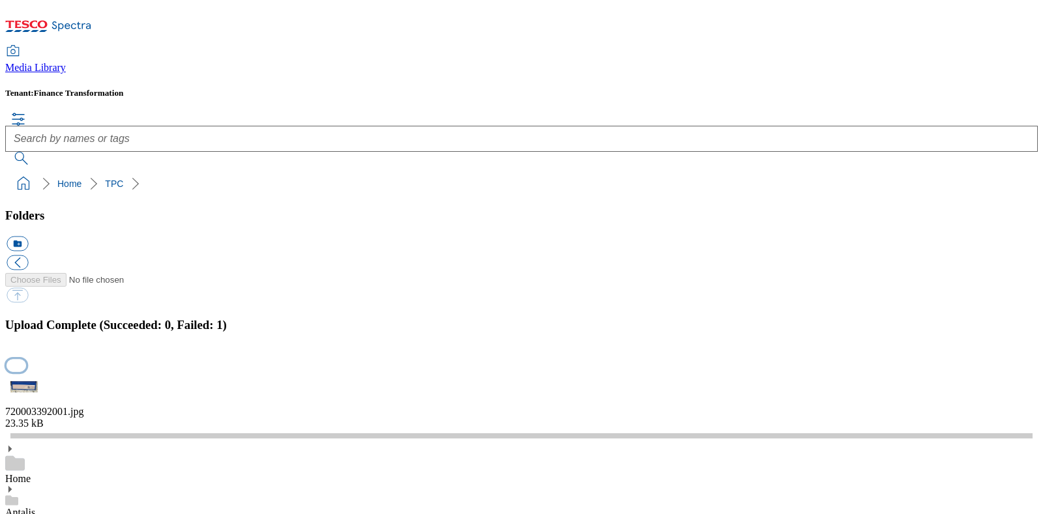
click at [26, 360] on button "button" at bounding box center [17, 366] width 20 height 12
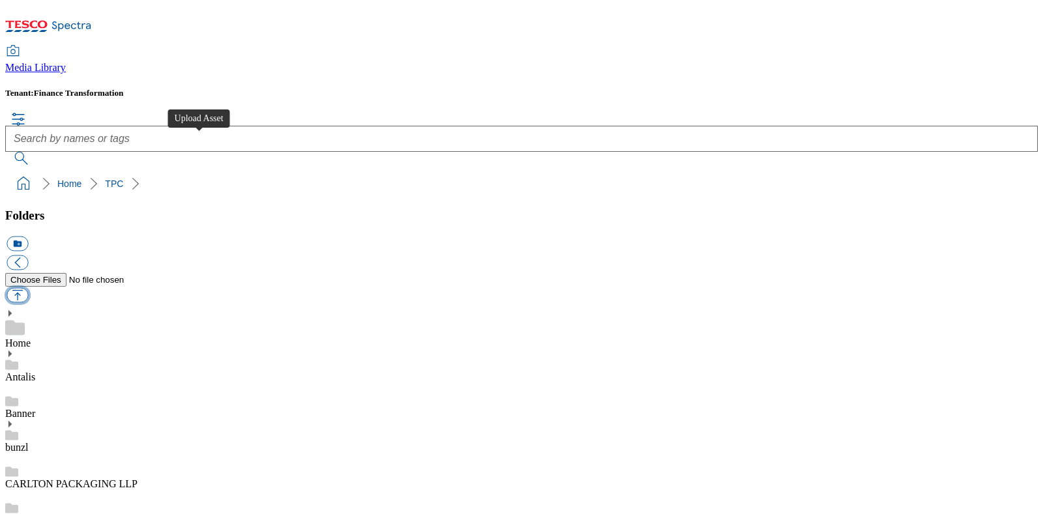
click at [28, 287] on button "button" at bounding box center [18, 294] width 22 height 15
type input "C:\fakepath\720003392001-A.jpg"
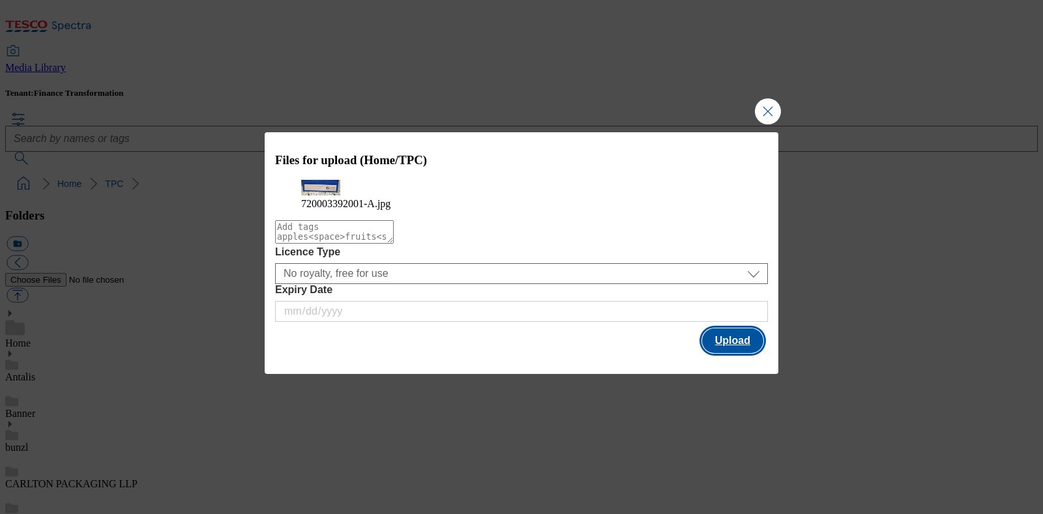
click at [707, 351] on button "Upload" at bounding box center [732, 340] width 61 height 25
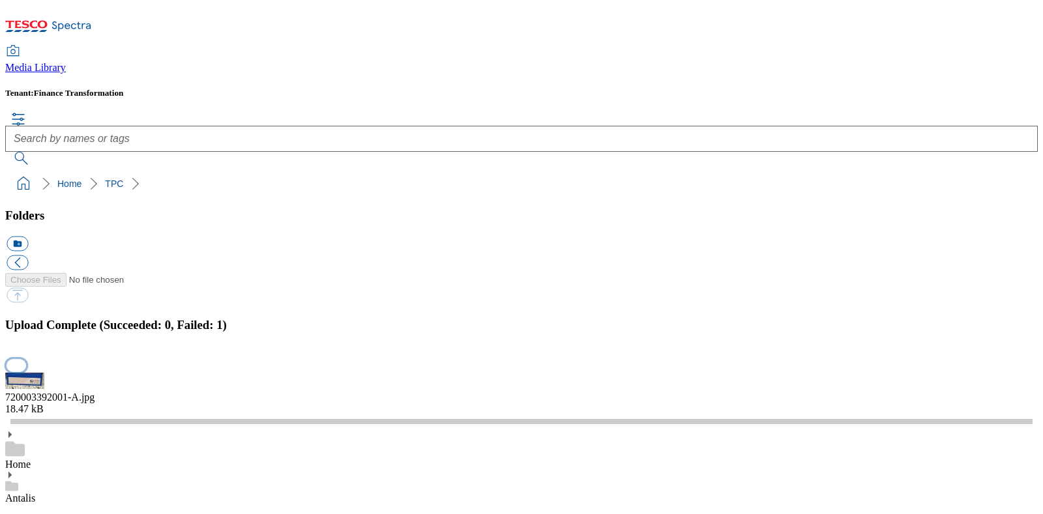
click at [26, 360] on button "button" at bounding box center [17, 366] width 20 height 12
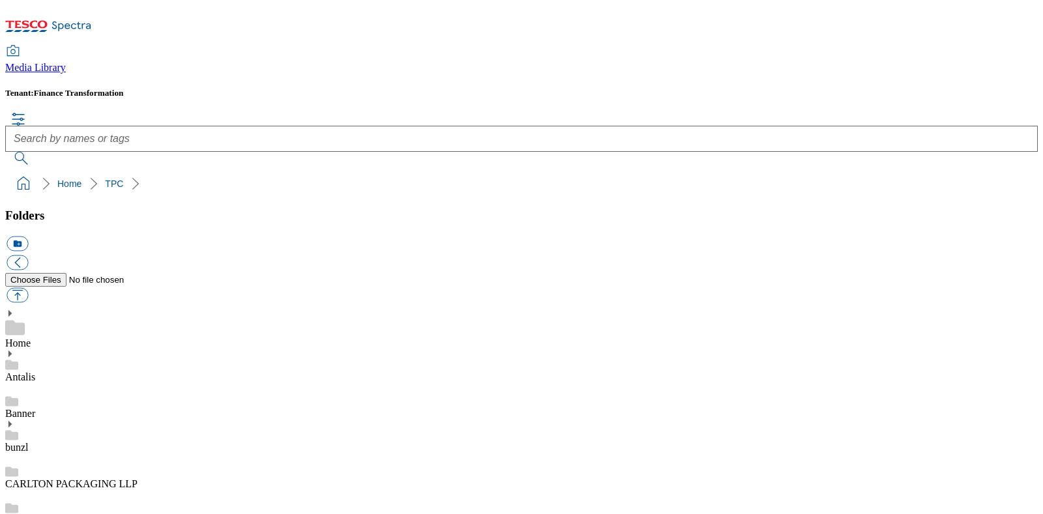
scroll to position [162, 0]
click at [28, 287] on button "button" at bounding box center [18, 294] width 22 height 15
type input "C:\fakepath\720003392001.jpg"
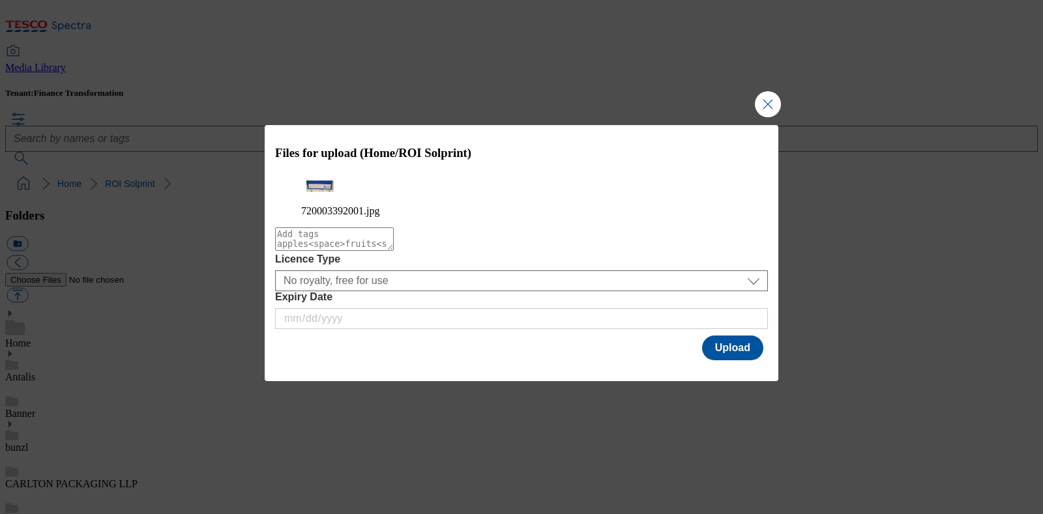
click at [394, 251] on textarea "Modal" at bounding box center [334, 238] width 119 height 23
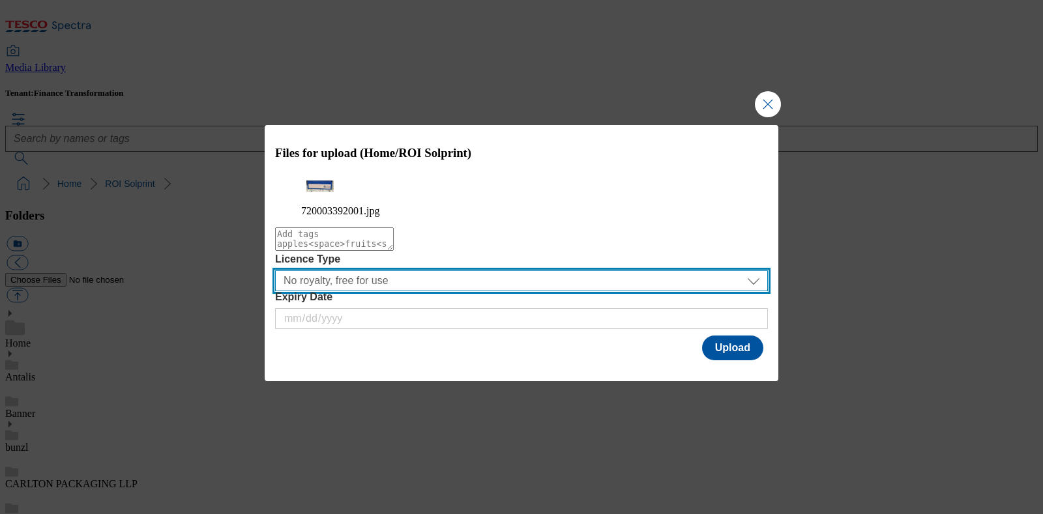
click at [477, 291] on select "No royalty, free for use All media 3 months UK only All media 6 months [GEOGRAP…" at bounding box center [521, 280] width 493 height 21
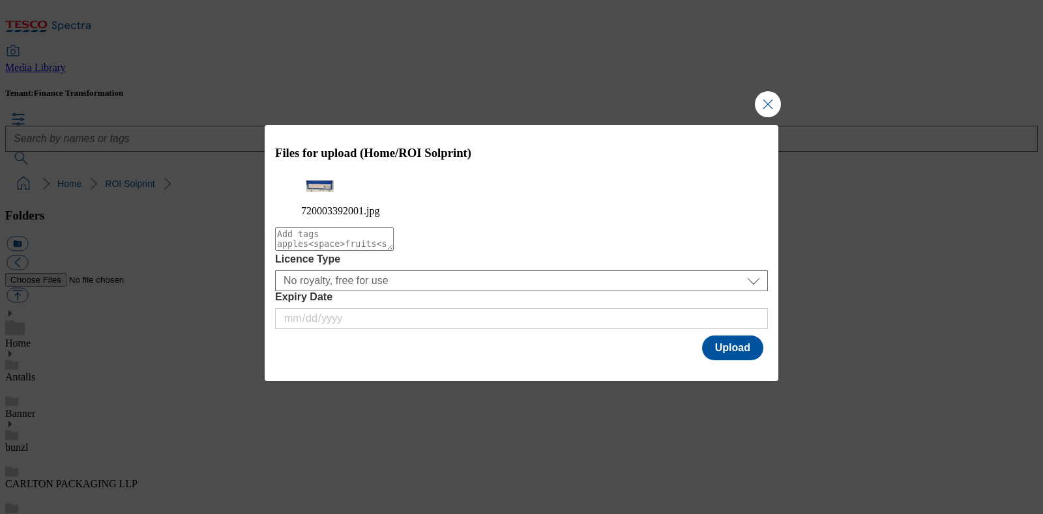
click at [484, 373] on div "Modal" at bounding box center [522, 372] width 514 height 18
click at [729, 359] on button "Upload" at bounding box center [732, 348] width 61 height 25
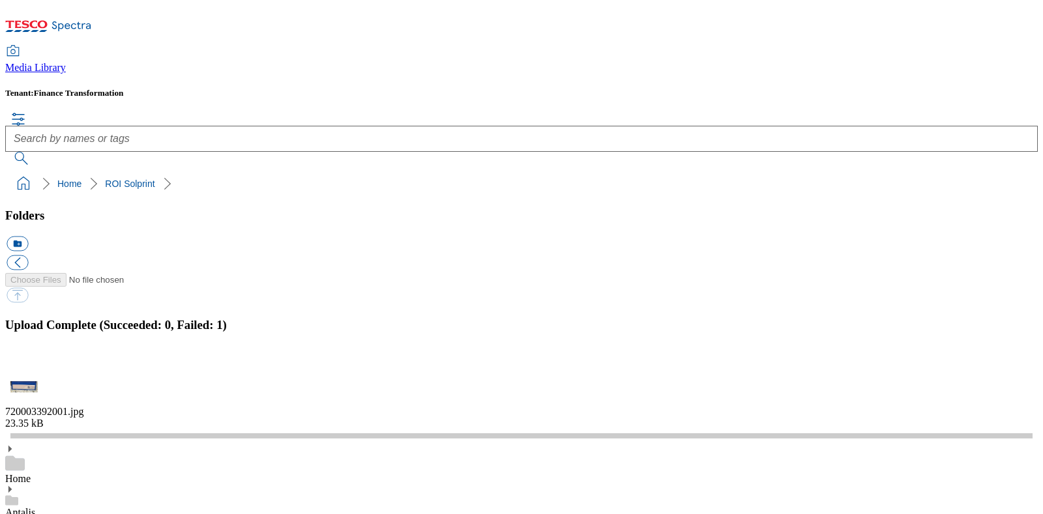
click at [834, 318] on h3 "Upload Complete (Succeeded: 0, Failed: 1)" at bounding box center [521, 325] width 1032 height 14
click at [789, 406] on div "720003392001.jpg" at bounding box center [521, 412] width 1032 height 12
click at [779, 406] on div "720003392001.jpg" at bounding box center [521, 412] width 1032 height 12
drag, startPoint x: 779, startPoint y: 278, endPoint x: 734, endPoint y: 299, distance: 49.6
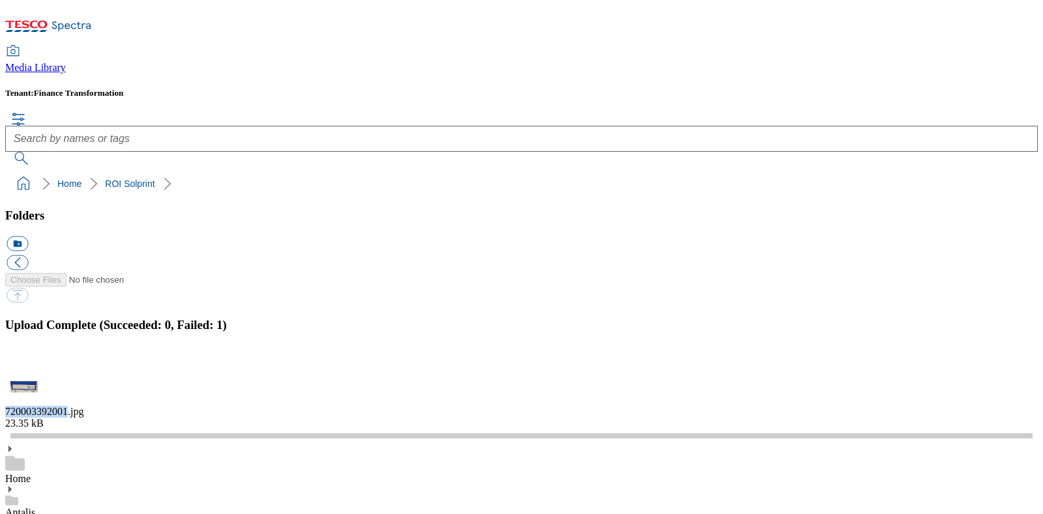
click at [778, 406] on div "720003392001.jpg" at bounding box center [521, 412] width 1032 height 12
click at [26, 360] on button "button" at bounding box center [17, 366] width 20 height 12
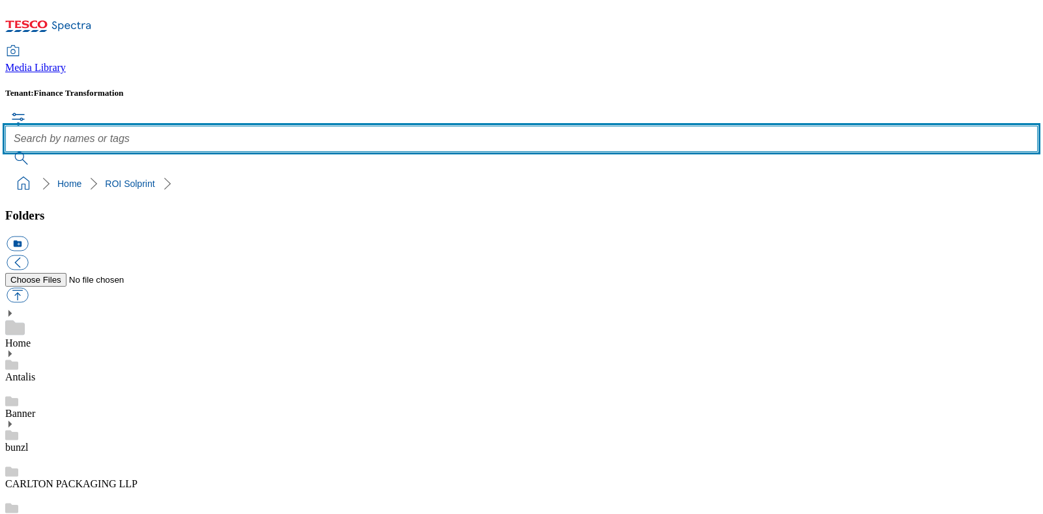
click at [391, 126] on input "text" at bounding box center [521, 139] width 1032 height 26
paste input "JHB (UK) Ltd"
type input "JHB (UK) Ltd"
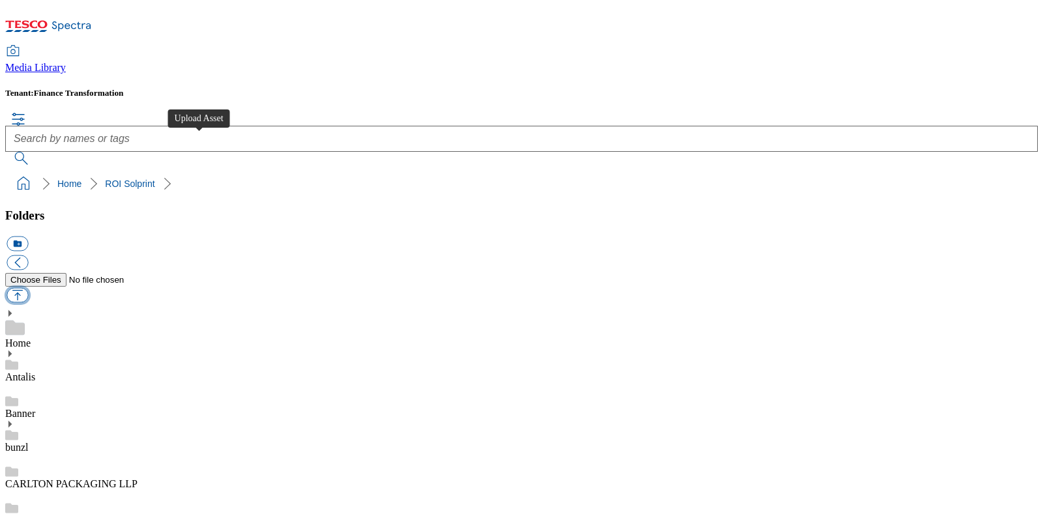
click at [28, 287] on button "button" at bounding box center [18, 294] width 22 height 15
type input "C:\fakepath\720003392001.jpg"
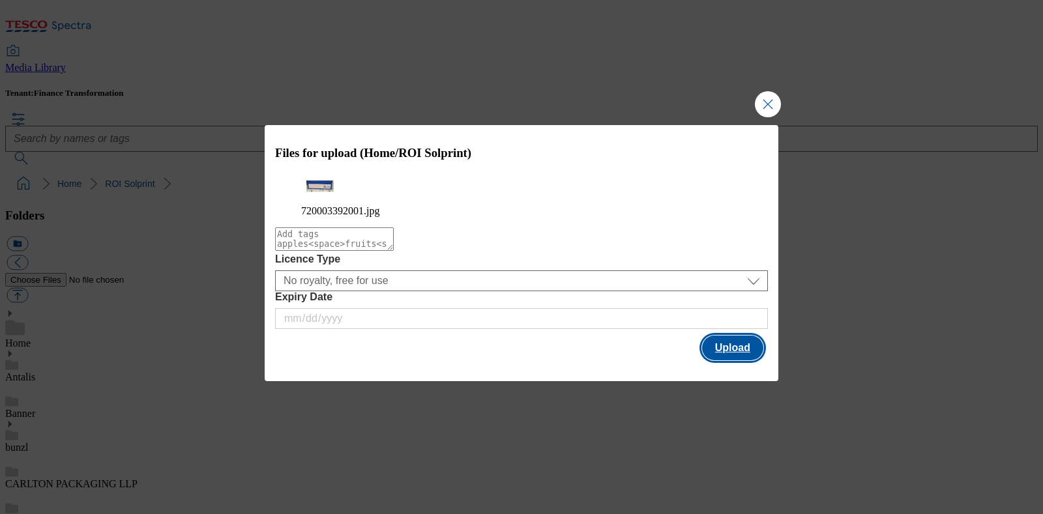
click at [719, 355] on button "Upload" at bounding box center [732, 348] width 61 height 25
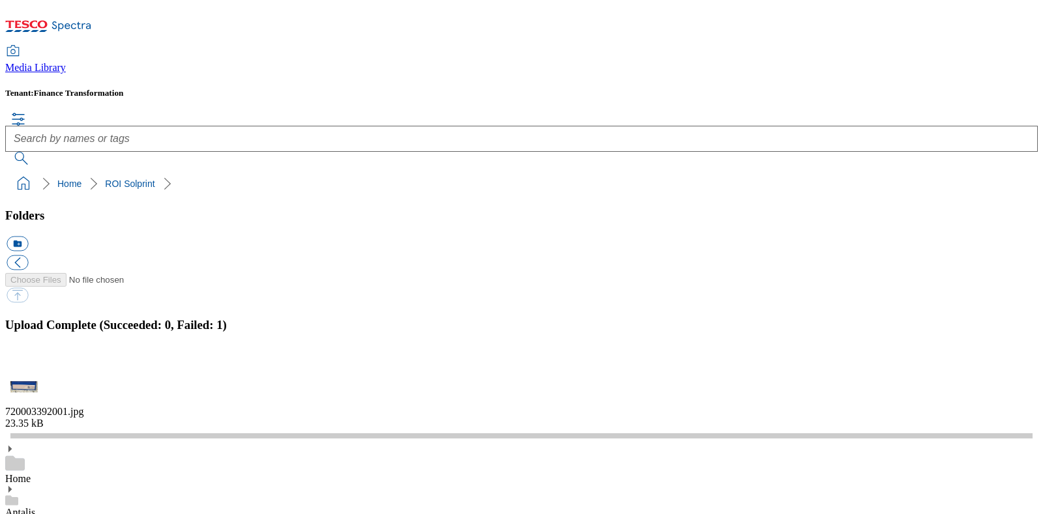
click at [26, 360] on button "button" at bounding box center [17, 366] width 20 height 12
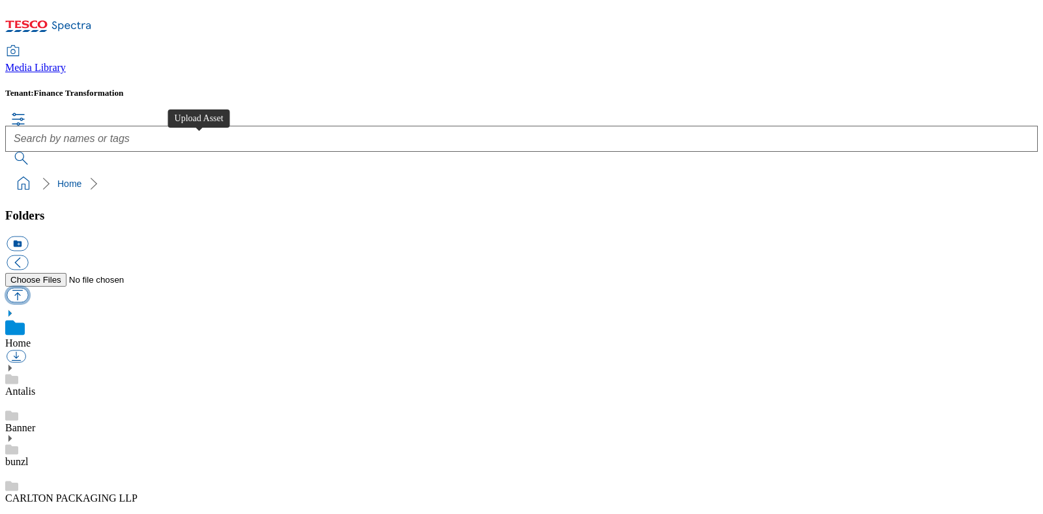
click at [28, 287] on button "button" at bounding box center [18, 294] width 22 height 15
type input "C:\fakepath\720003392001.jpg"
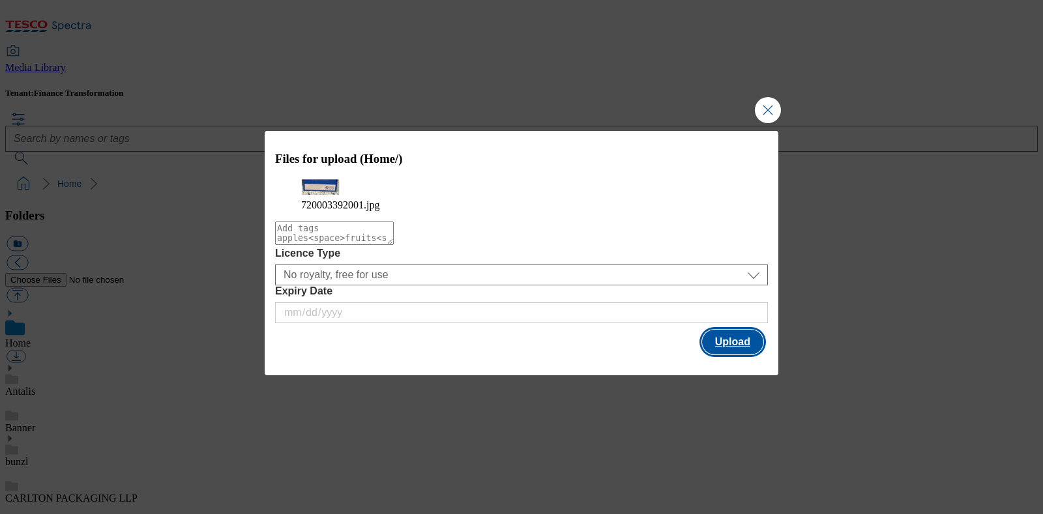
click at [748, 355] on button "Upload" at bounding box center [732, 342] width 61 height 25
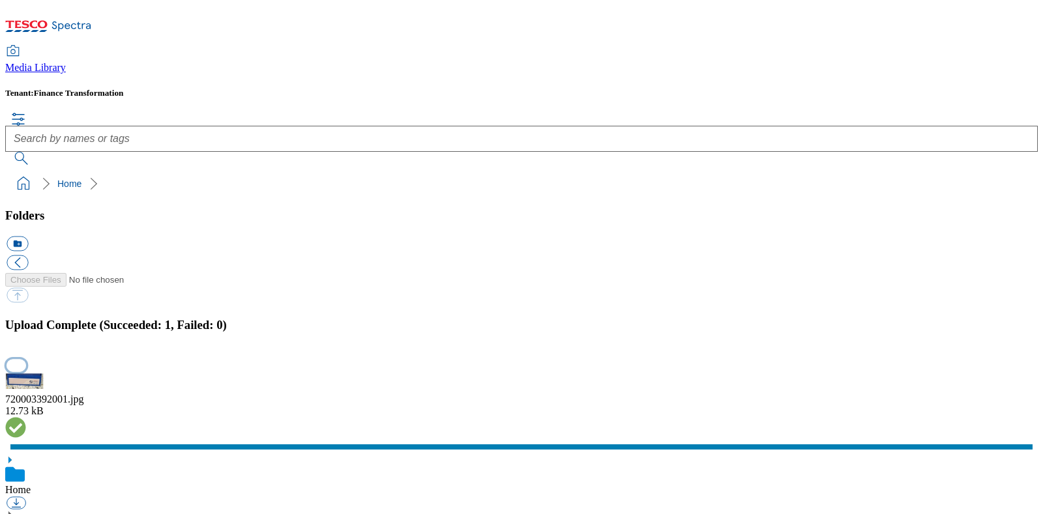
click at [26, 360] on button "button" at bounding box center [17, 366] width 20 height 12
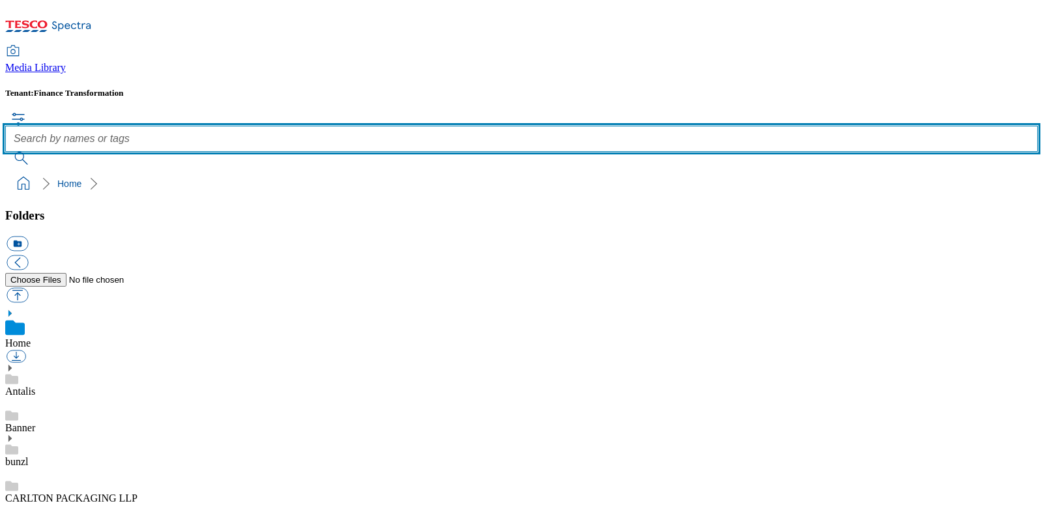
click at [395, 126] on input "text" at bounding box center [521, 139] width 1032 height 26
paste input "720003392001"
type input "720003392001"
click at [5, 152] on button "submit" at bounding box center [22, 158] width 34 height 13
